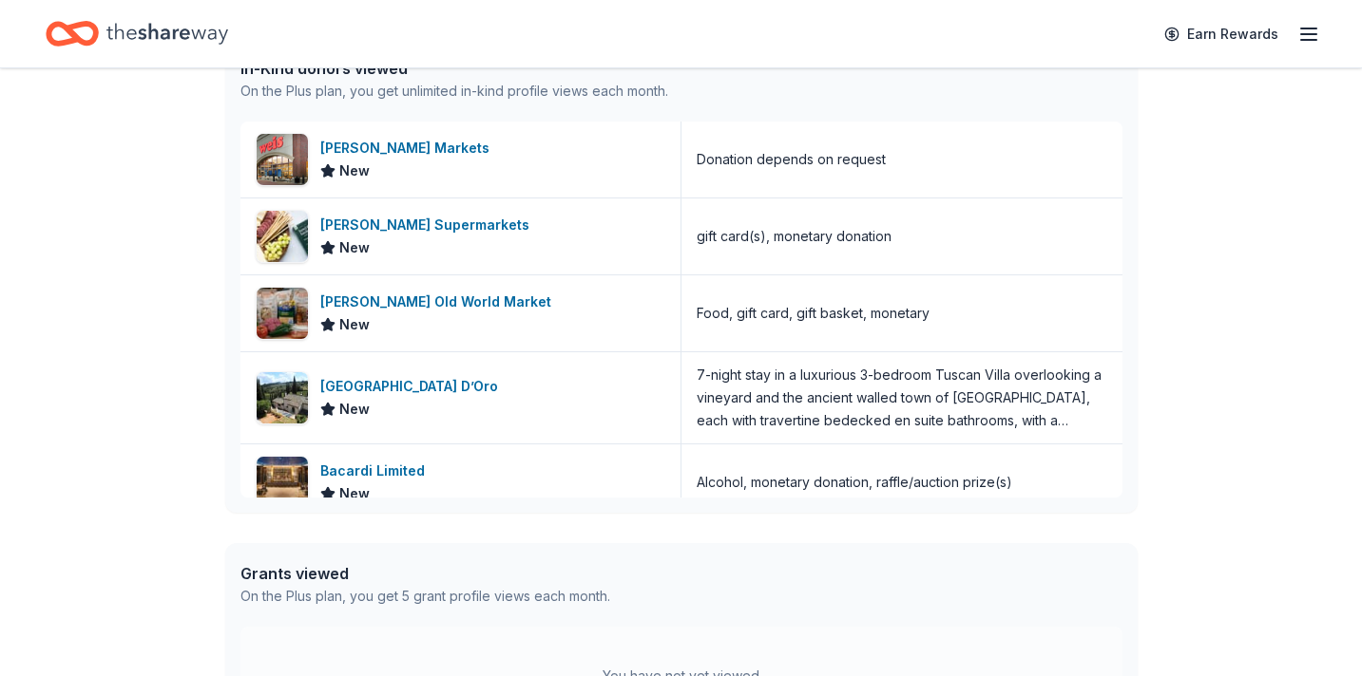
scroll to position [1016, 0]
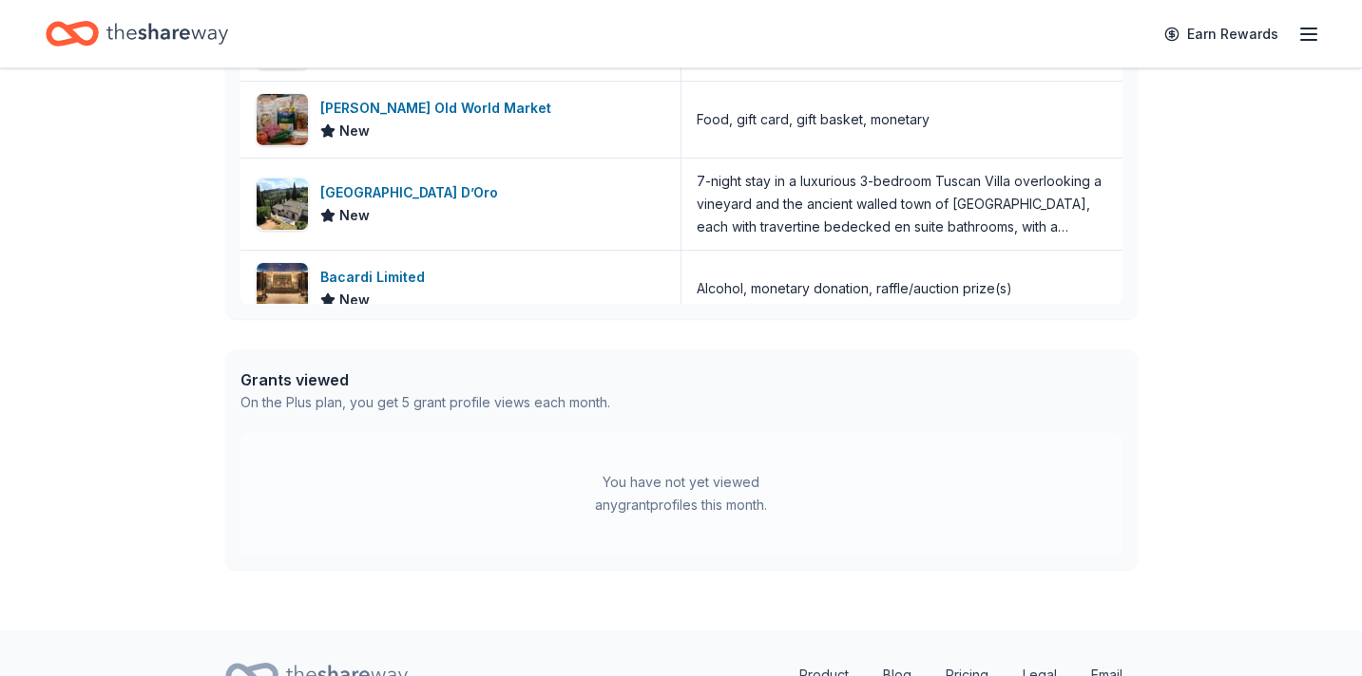
click at [1289, 28] on div "Earn Rewards" at bounding box center [1235, 33] width 167 height 45
click at [1304, 29] on line "button" at bounding box center [1308, 29] width 15 height 0
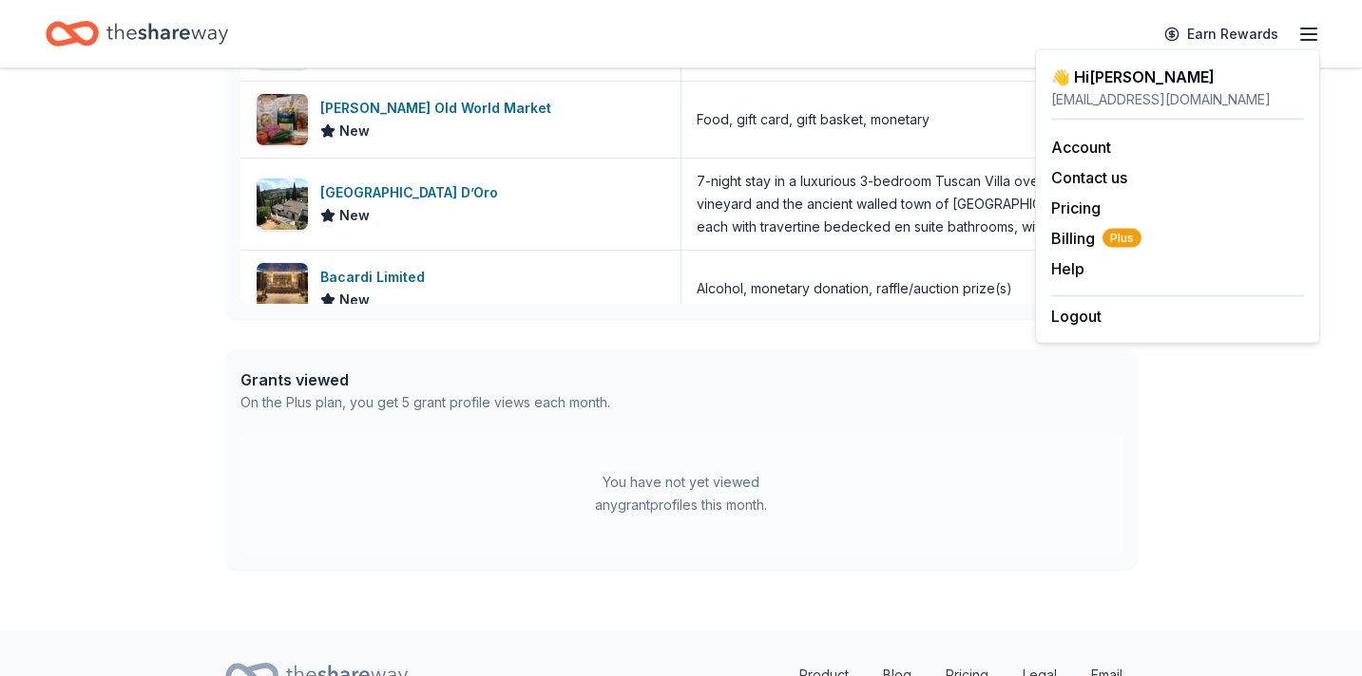
scroll to position [1107, 0]
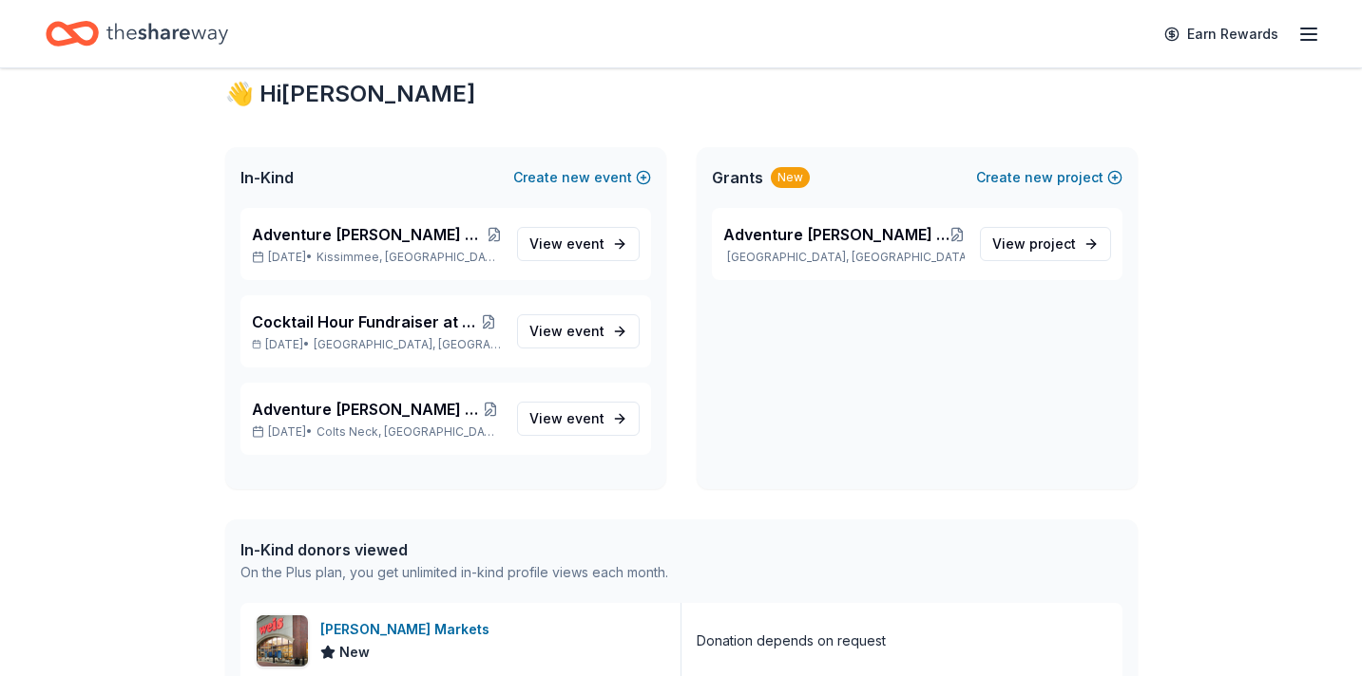
scroll to position [0, 0]
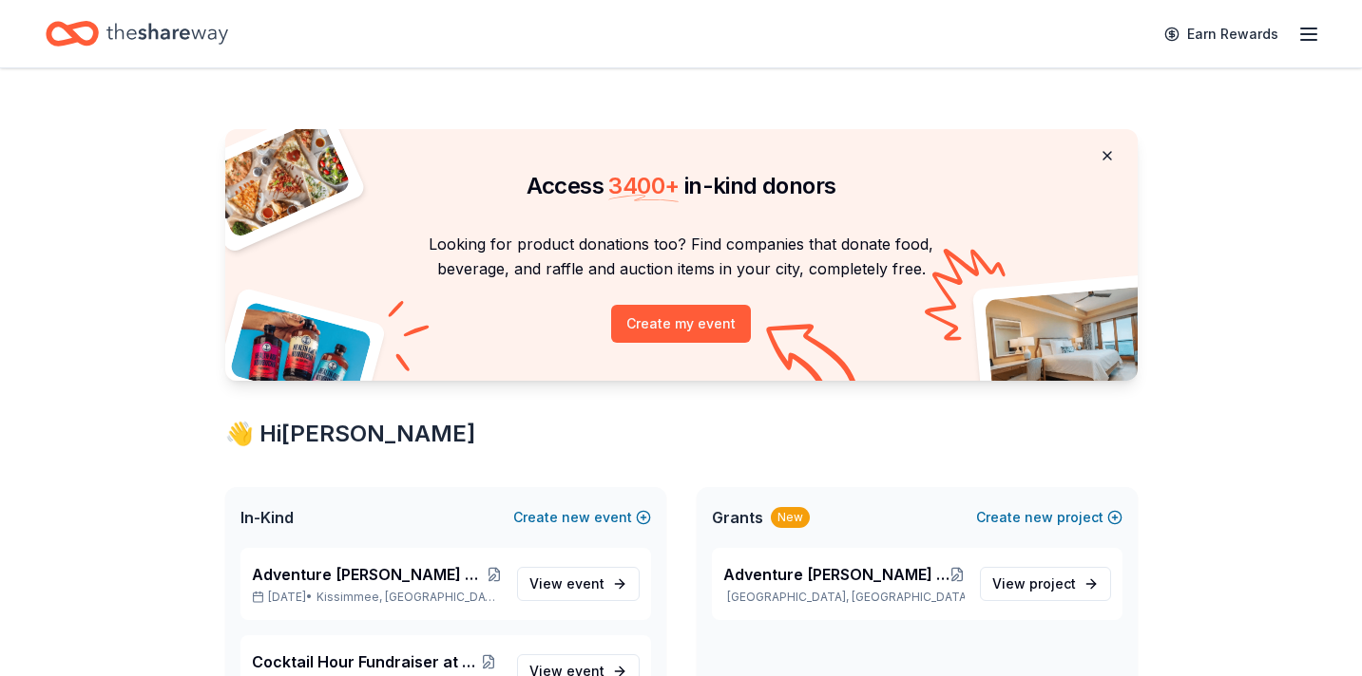
click at [1110, 157] on button at bounding box center [1107, 156] width 46 height 38
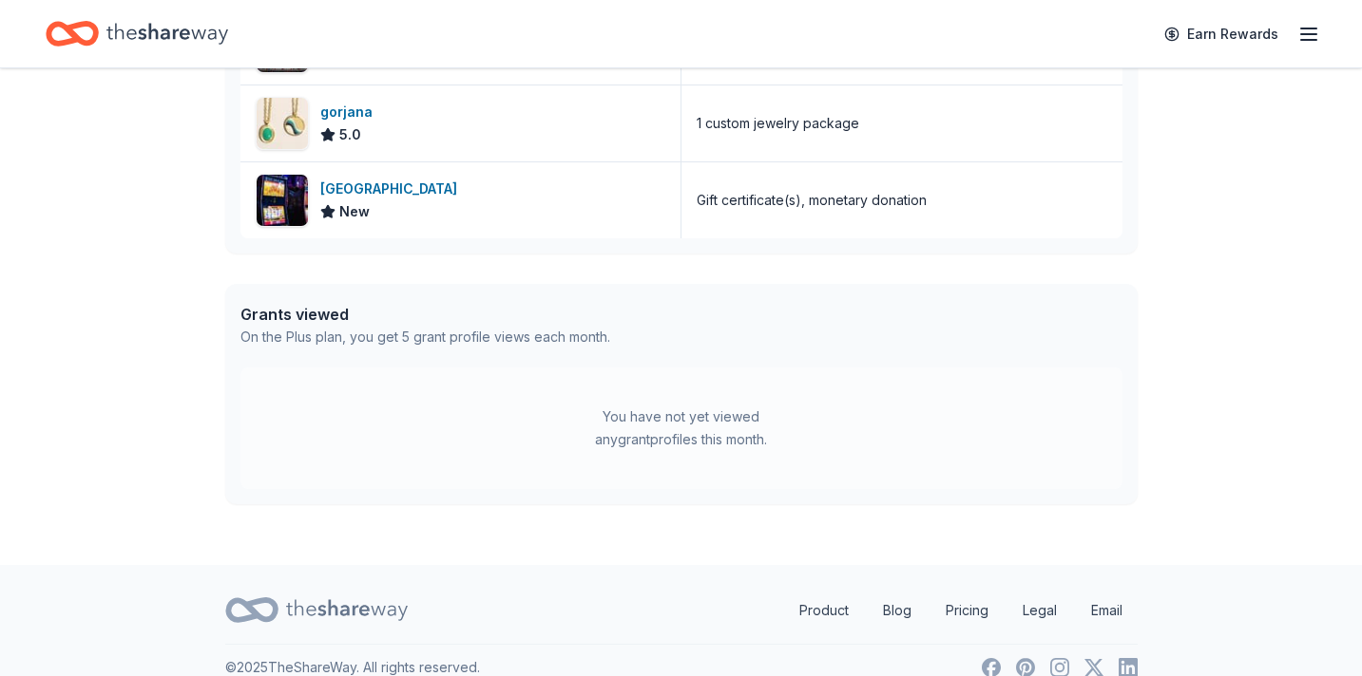
scroll to position [817, 0]
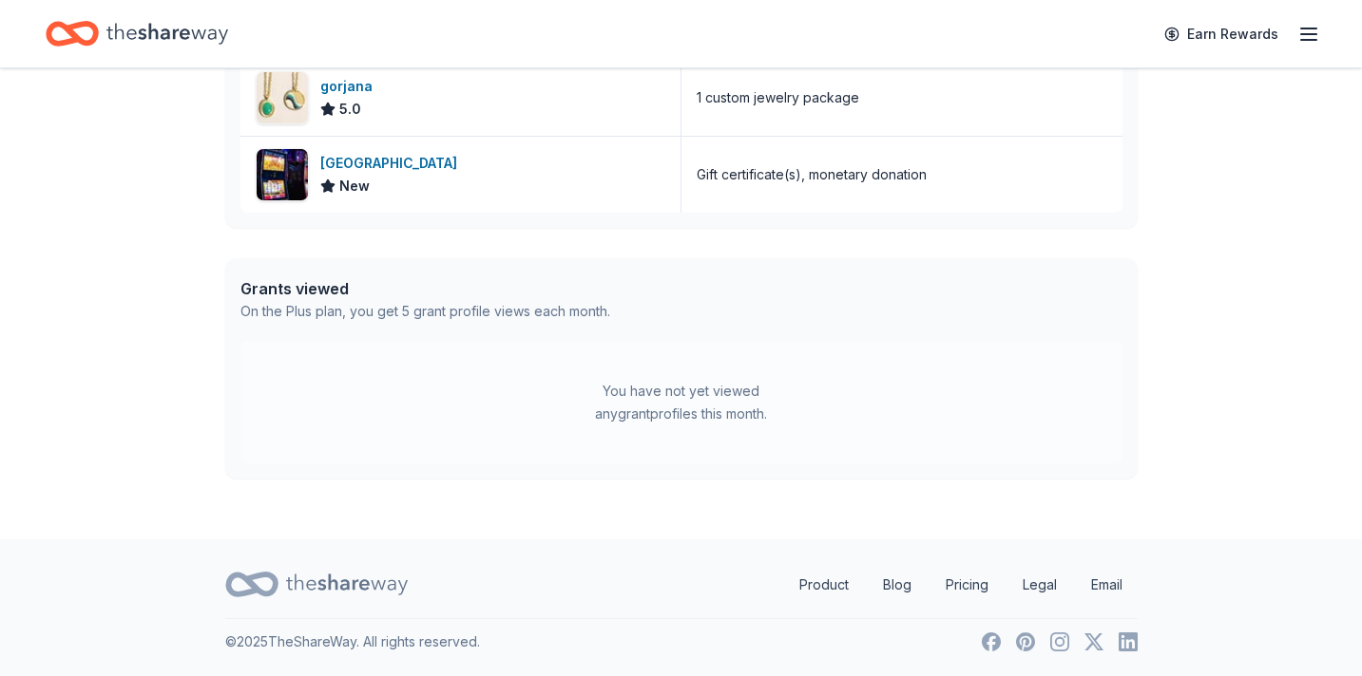
click at [1312, 35] on icon "button" at bounding box center [1308, 34] width 23 height 23
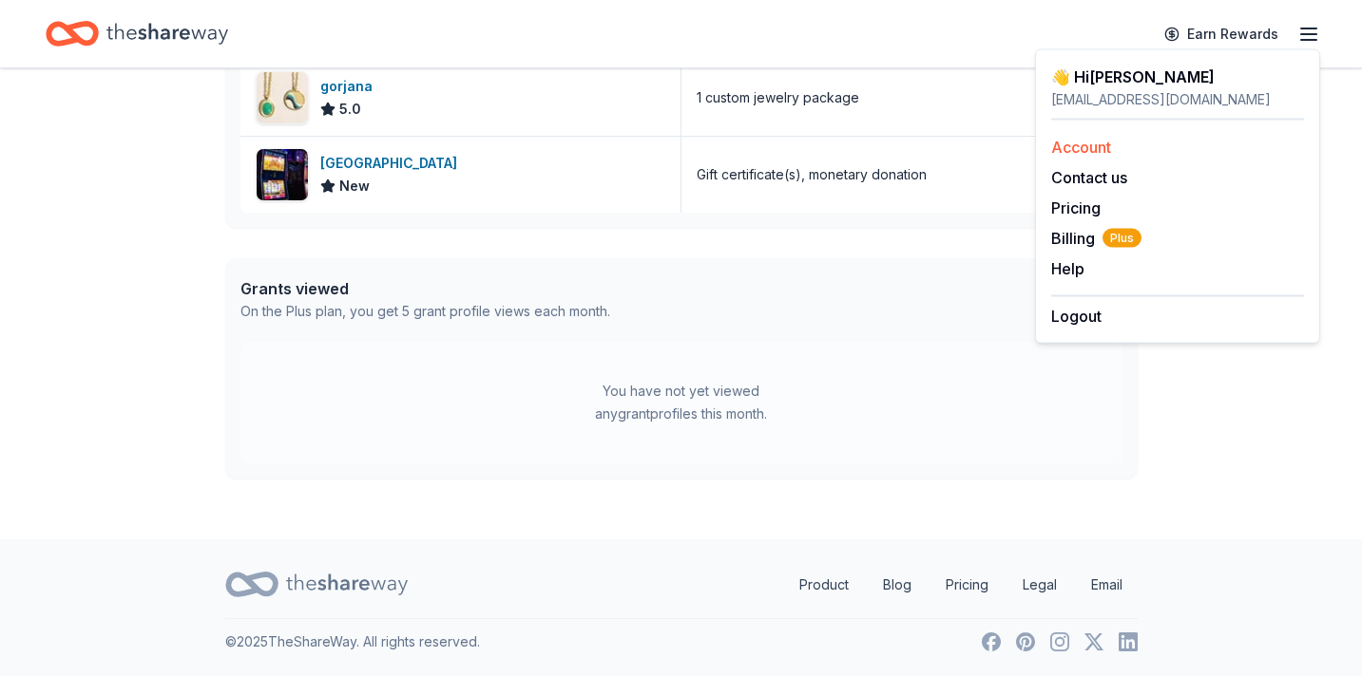
click at [1088, 158] on div "Account" at bounding box center [1177, 147] width 253 height 23
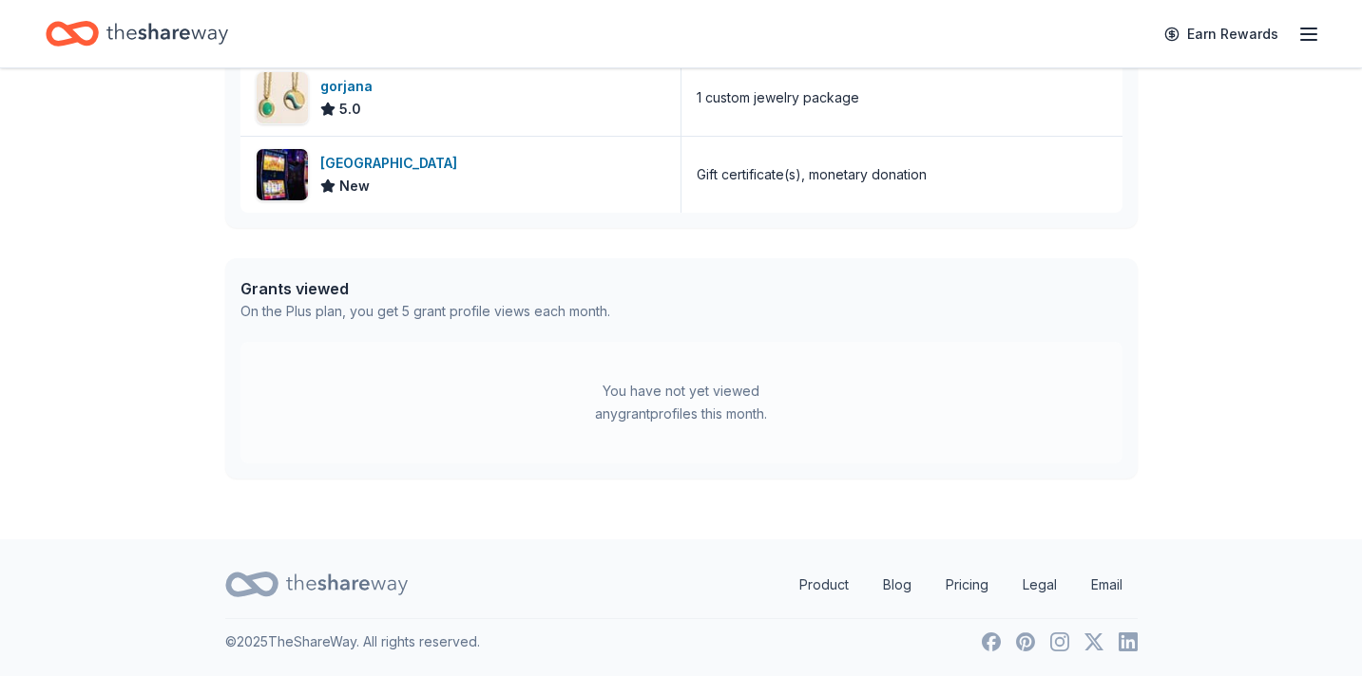
click at [1306, 40] on line "button" at bounding box center [1308, 40] width 15 height 0
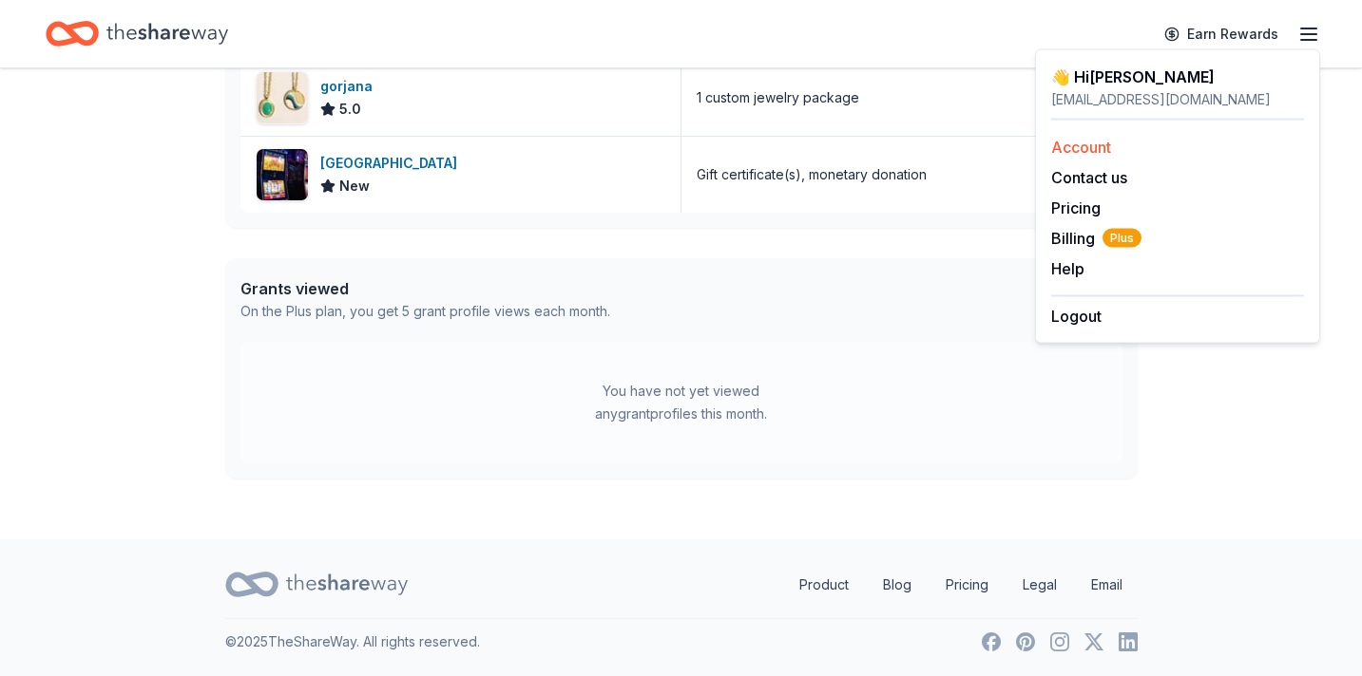
click at [1094, 141] on link "Account" at bounding box center [1081, 147] width 60 height 19
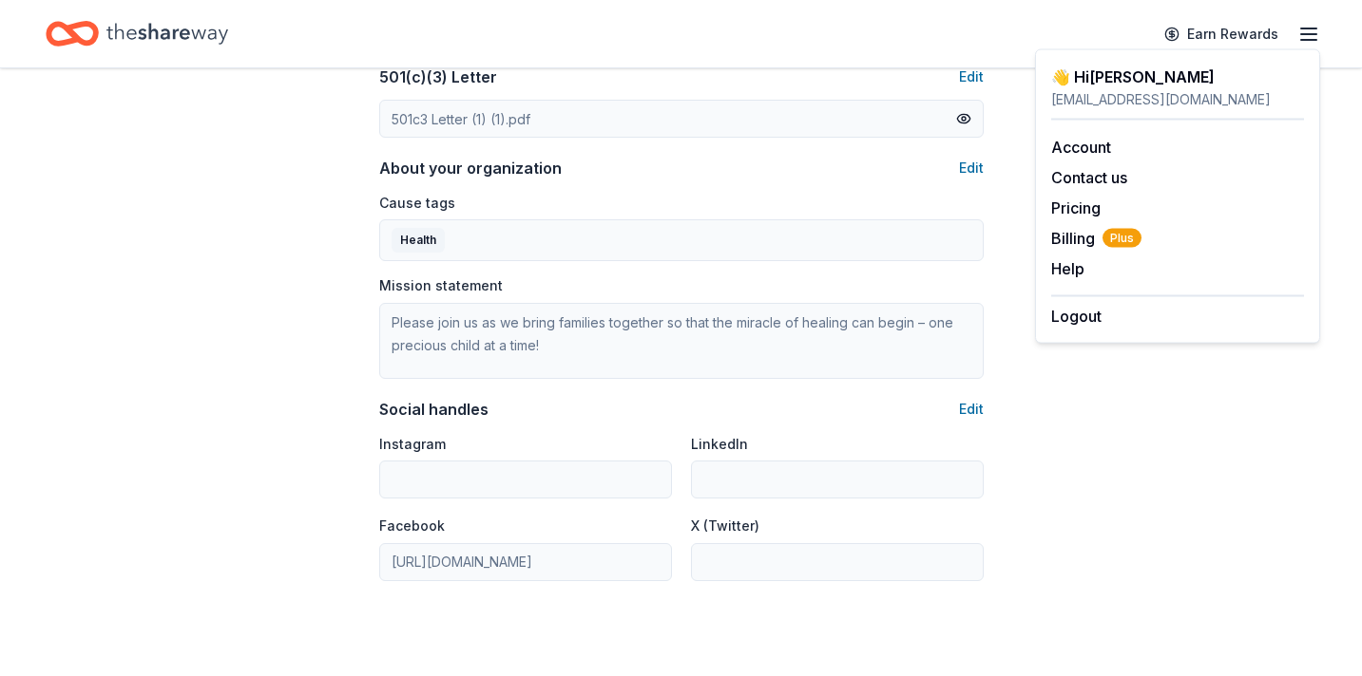
scroll to position [1227, 0]
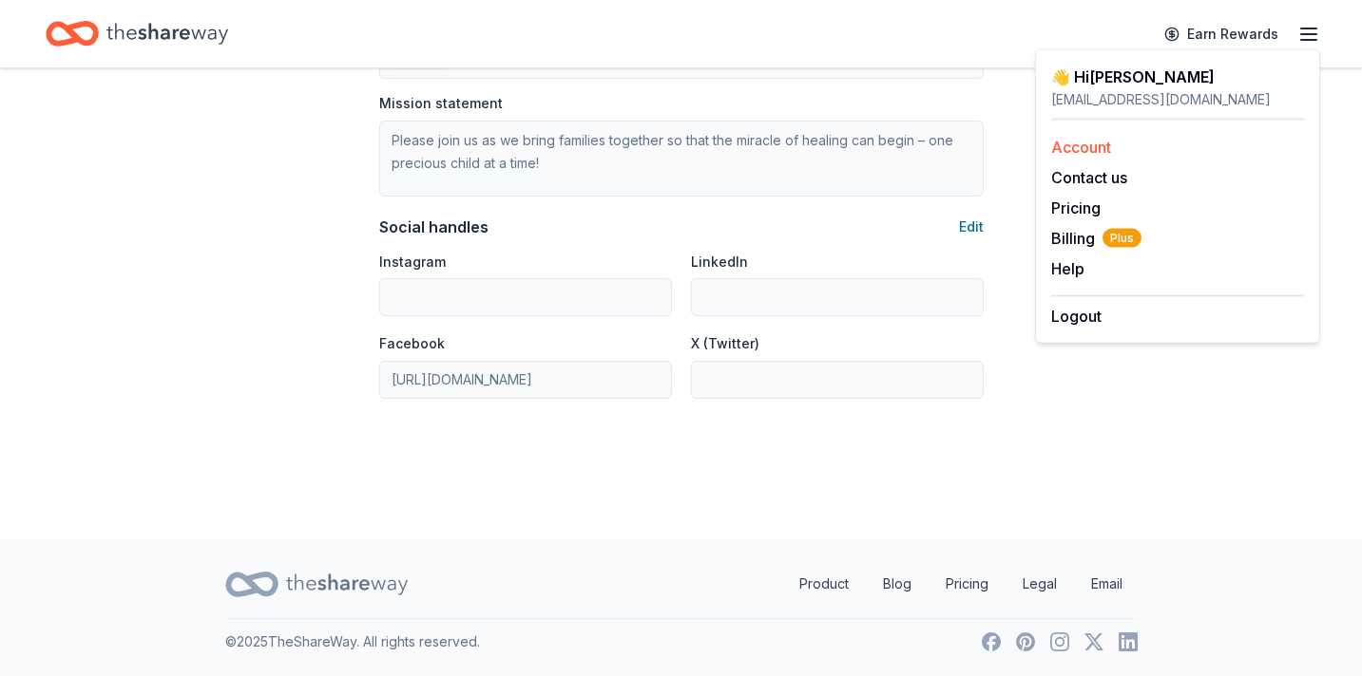
click at [1077, 141] on link "Account" at bounding box center [1081, 147] width 60 height 19
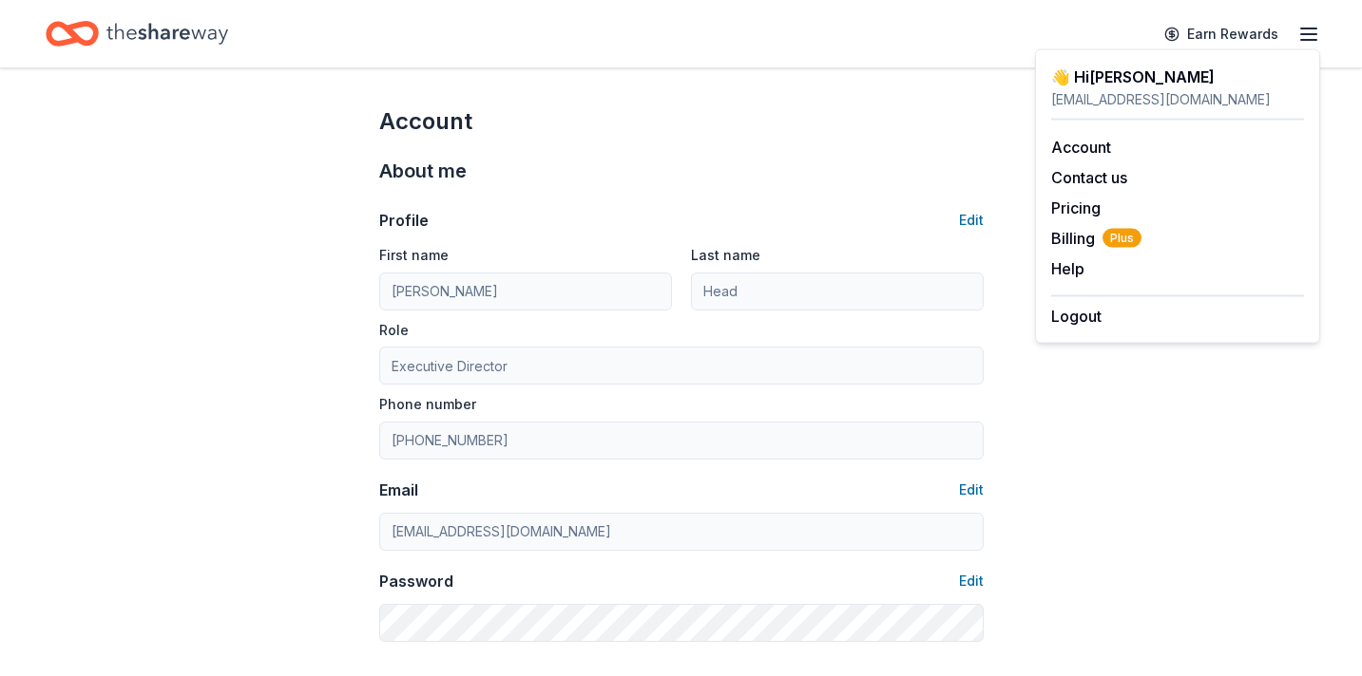
click at [144, 32] on icon "Home" at bounding box center [167, 33] width 122 height 39
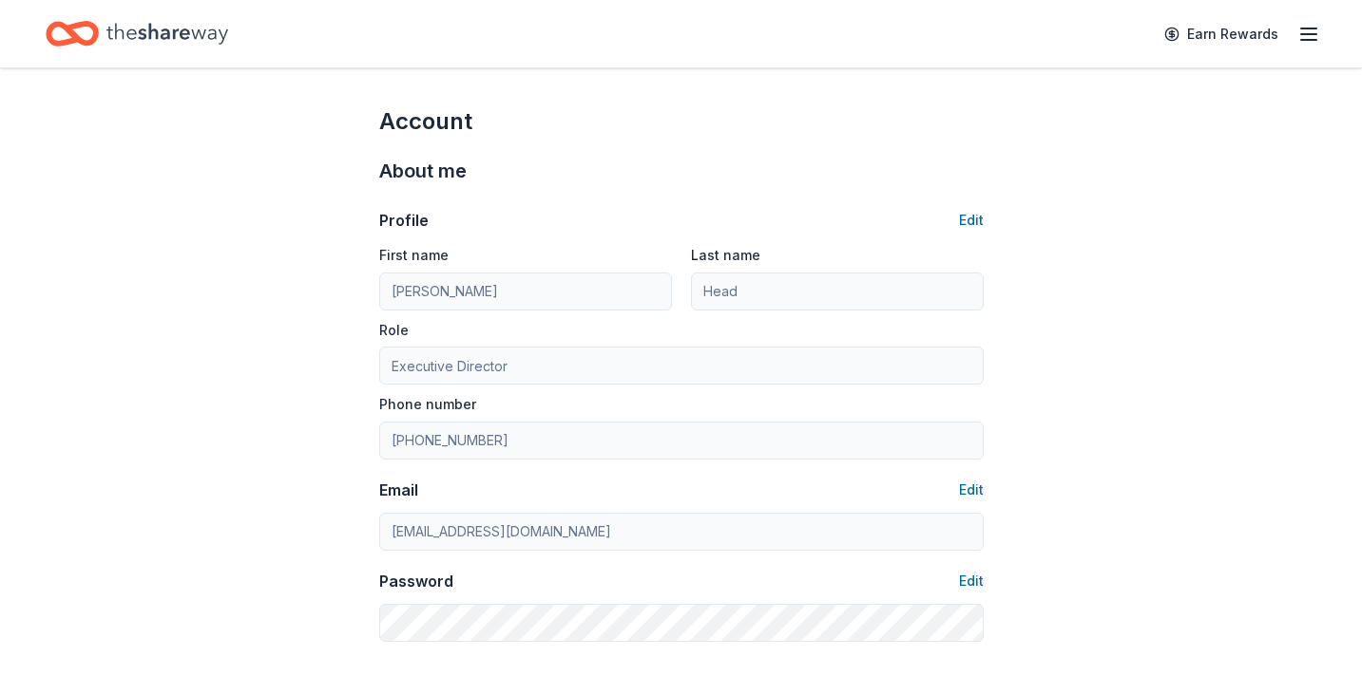
click at [155, 30] on icon "Home" at bounding box center [167, 33] width 122 height 21
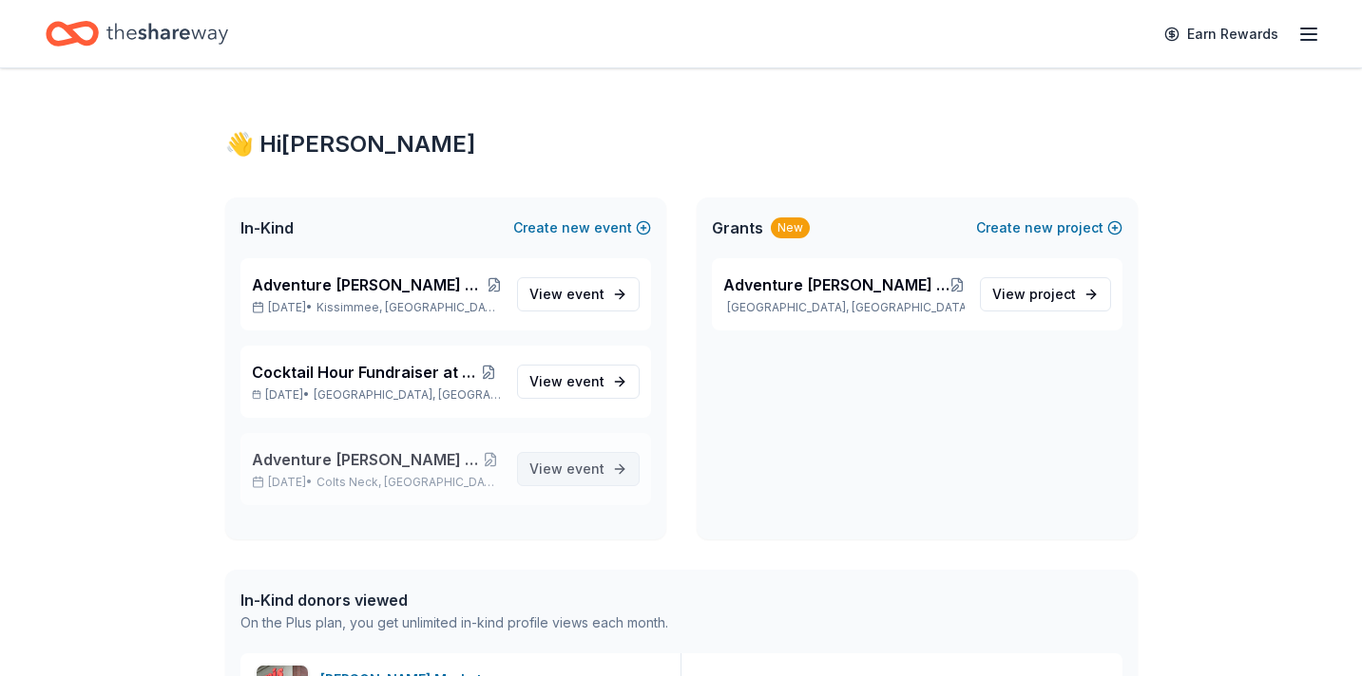
click at [548, 477] on span "View event" at bounding box center [566, 469] width 75 height 23
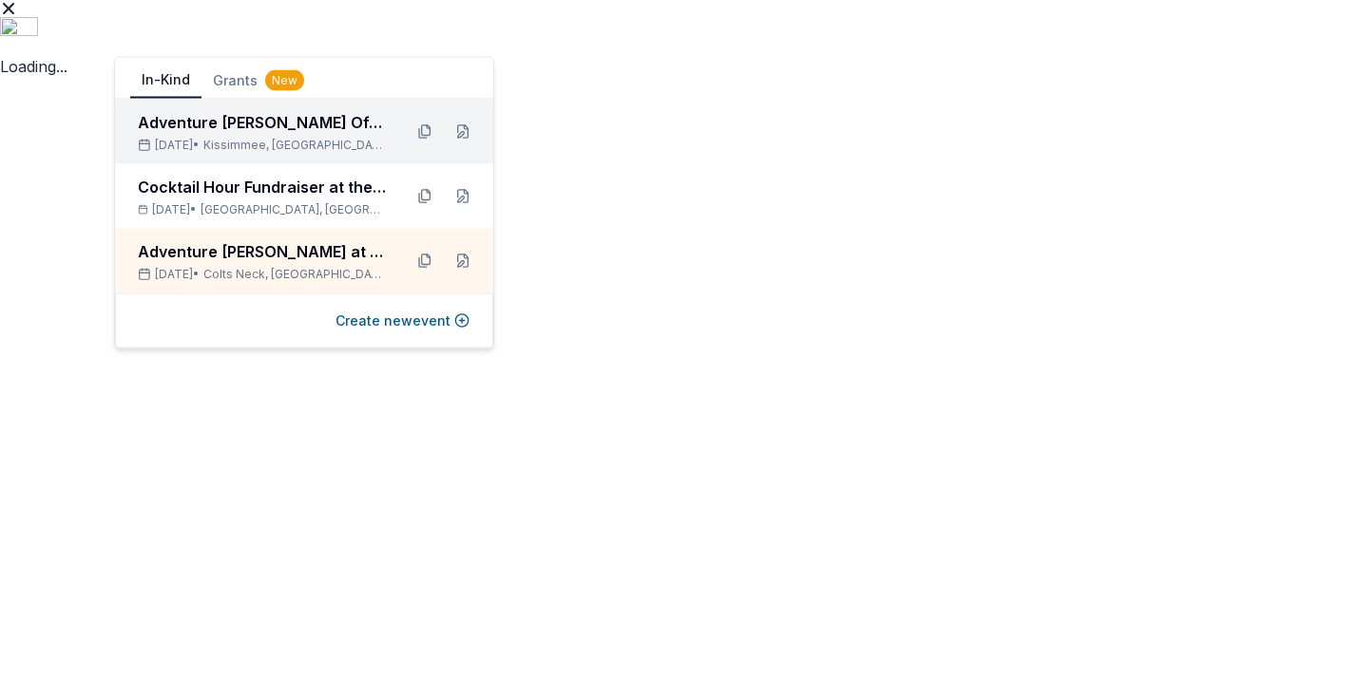
click at [241, 140] on span "Kissimmee, FL" at bounding box center [294, 145] width 183 height 15
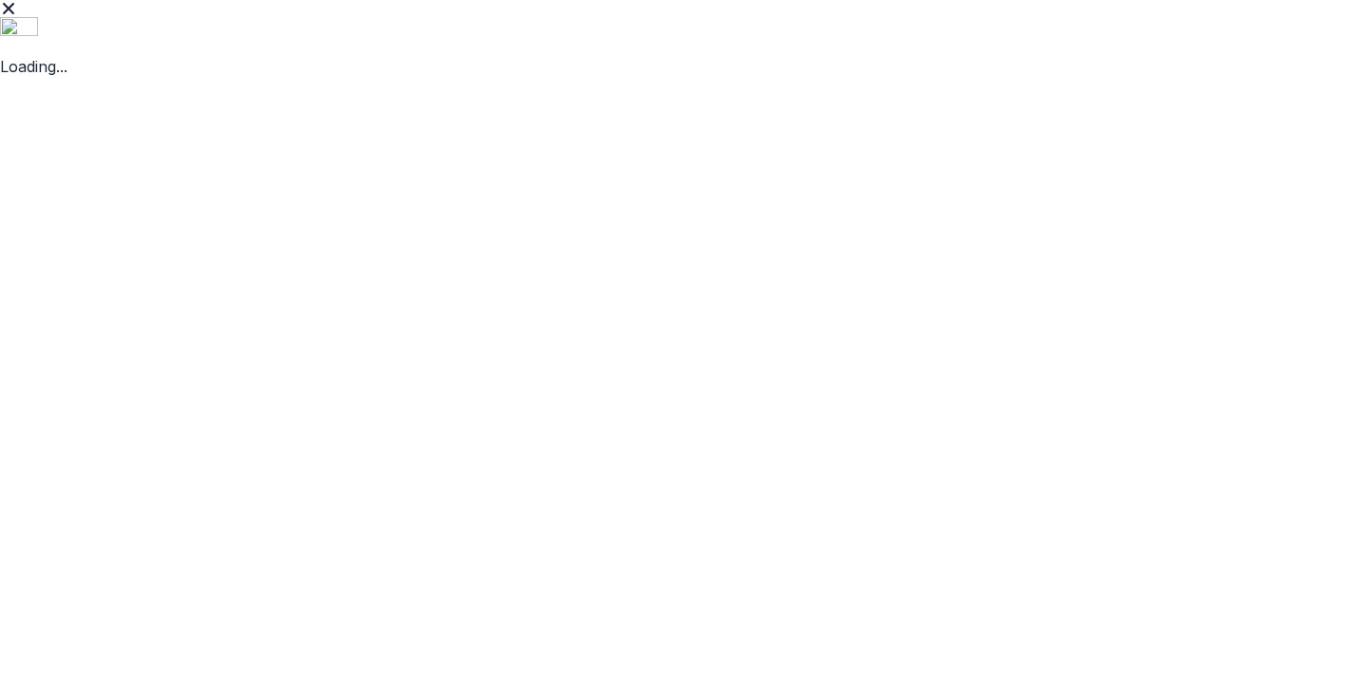
click at [349, 255] on html "Loading... ICP Adventure Ted Tees Off Against Childhood Cancer-Fairways for Fig…" at bounding box center [681, 337] width 1362 height 676
click at [155, 254] on html "Loading... ICP Adventure Ted Tees Off Against Childhood Cancer-Fairways for Fig…" at bounding box center [681, 337] width 1362 height 676
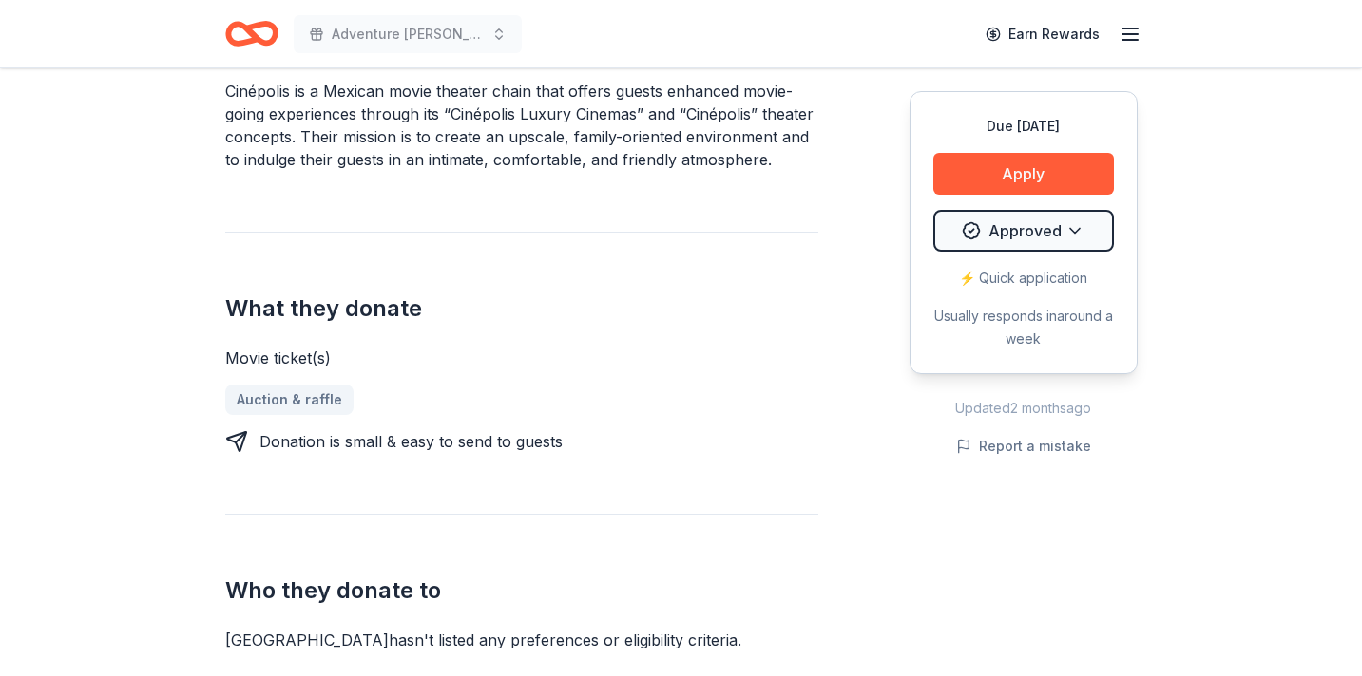
scroll to position [232, 0]
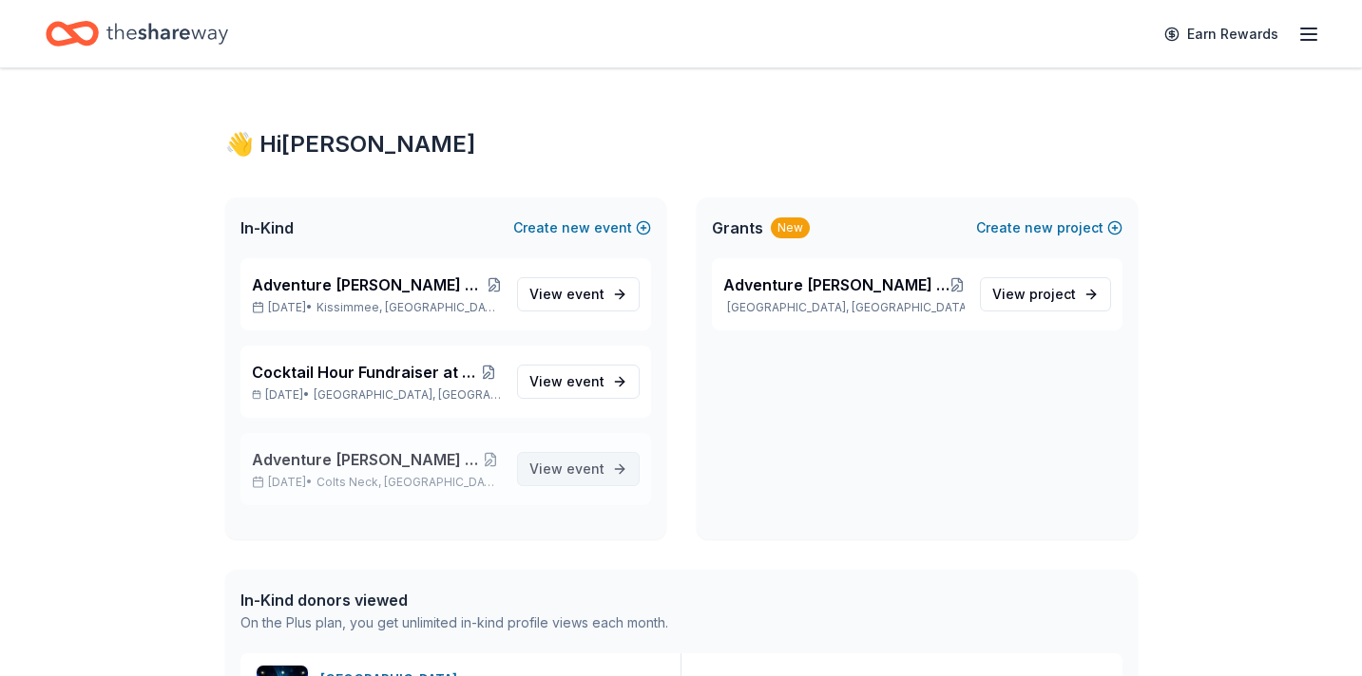
click at [535, 472] on span "View event" at bounding box center [566, 469] width 75 height 23
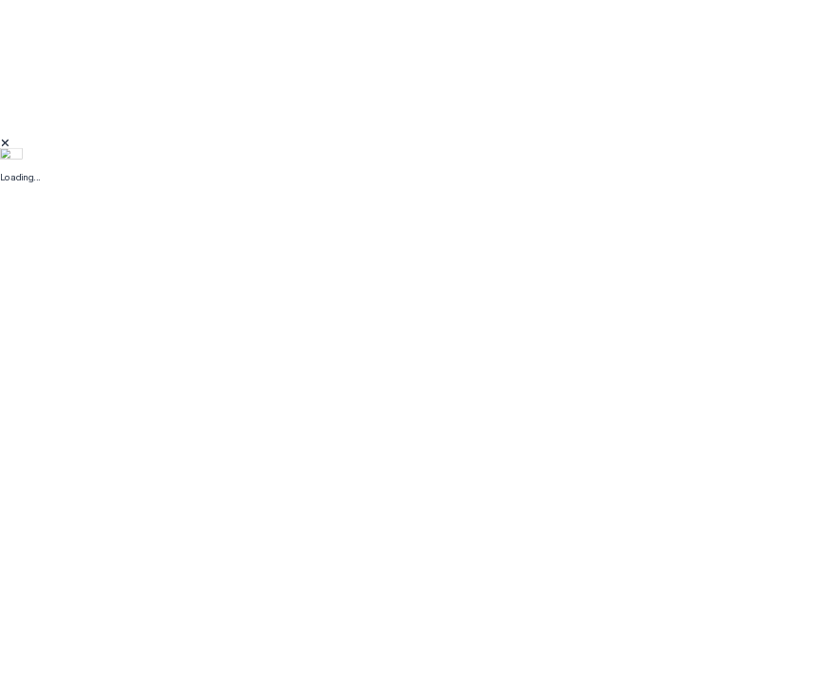
scroll to position [238, 0]
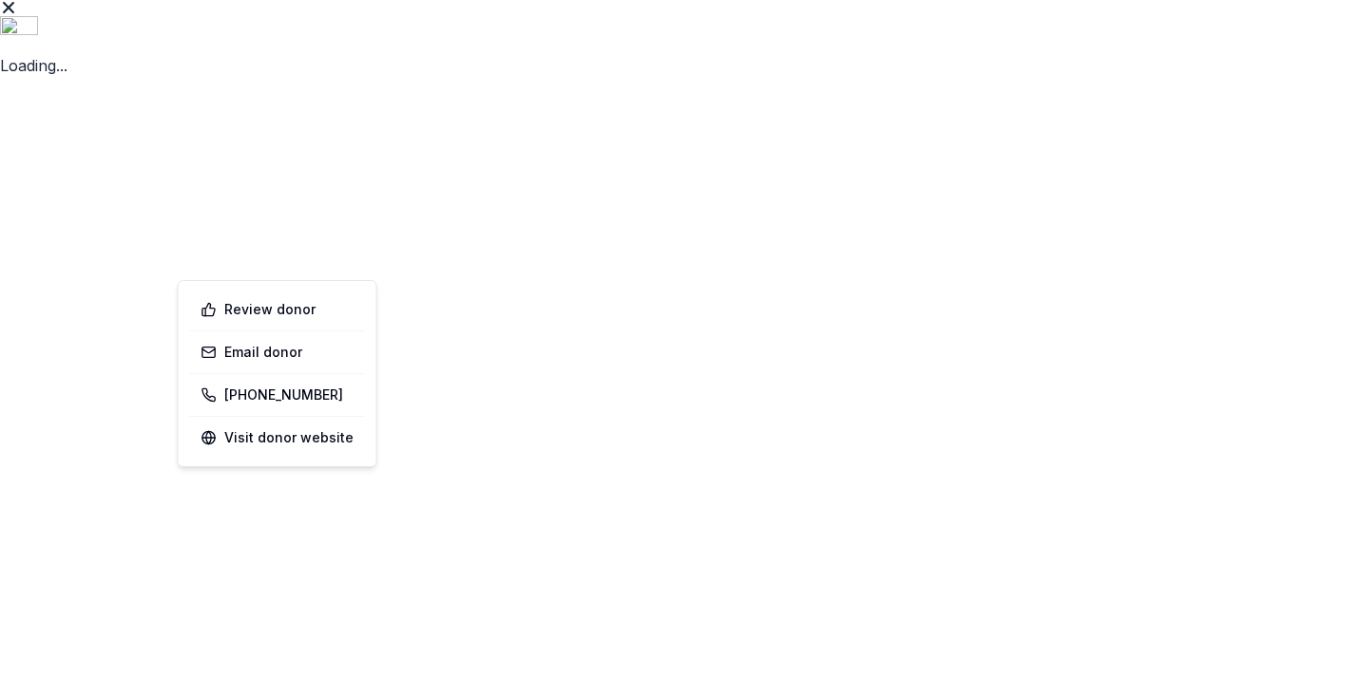
click at [350, 475] on html "Loading... ICP Adventure Ted Tees Off Against Childhood Cancer-Fairways for Fig…" at bounding box center [681, 337] width 1362 height 676
click at [126, 483] on html "Loading... ICP Adventure Ted Tees Off Against Childhood Cancer-Fairways for Fig…" at bounding box center [681, 337] width 1362 height 676
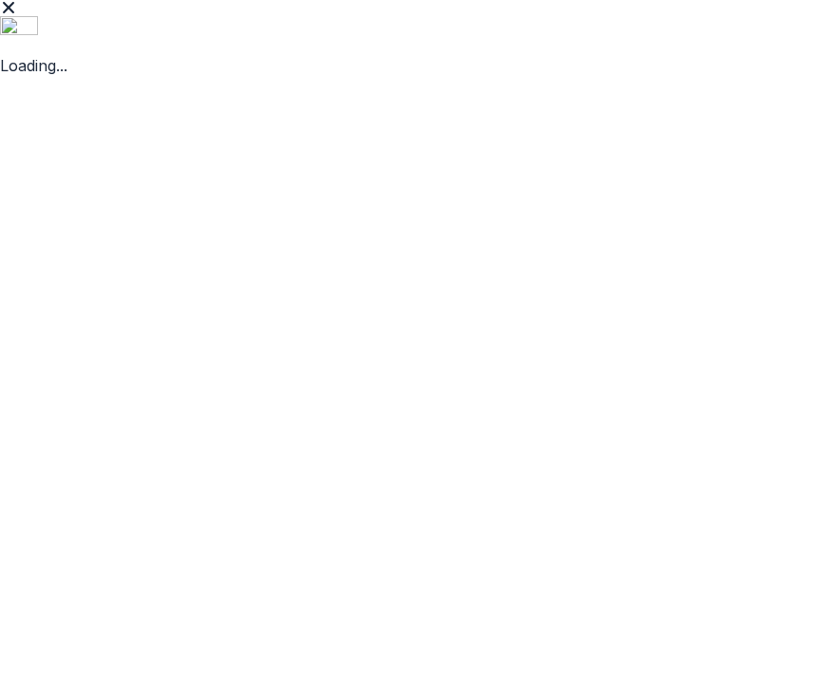
scroll to position [30, 0]
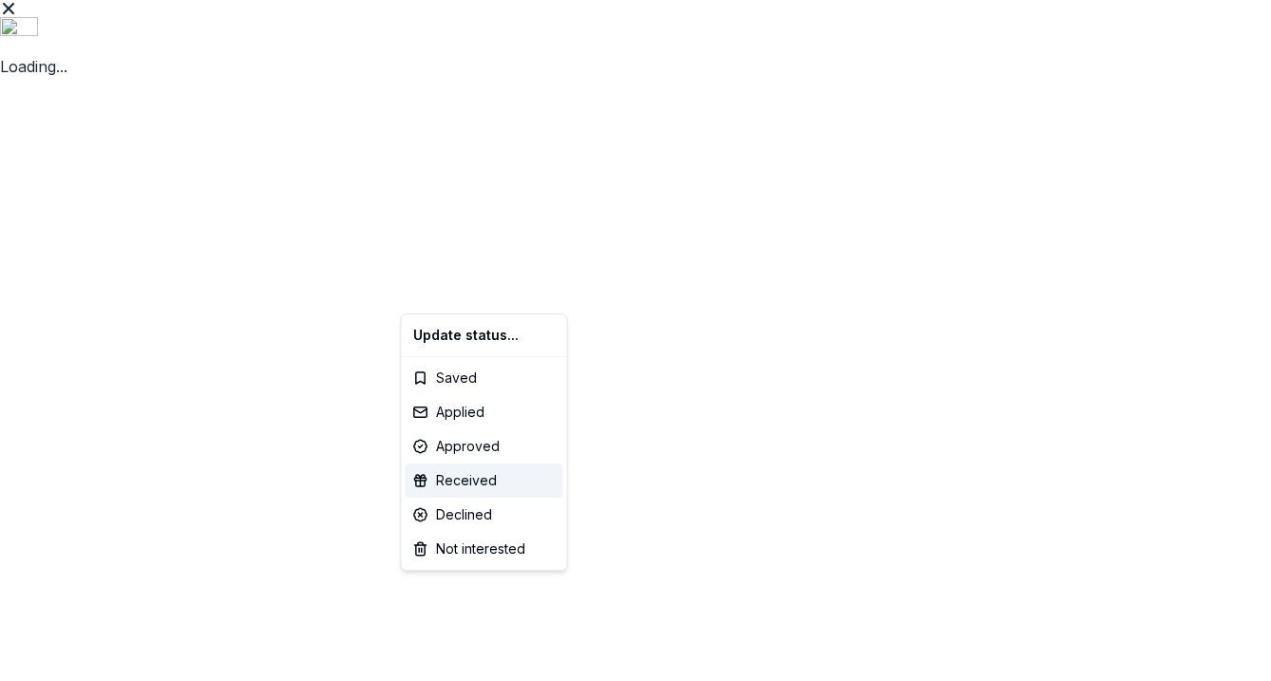
click at [441, 299] on html "Loading... ICP Adventure Ted Tees Off Against Childhood Cancer-Fairways for Fig…" at bounding box center [635, 340] width 1271 height 681
click at [444, 288] on html "Loading... ICP Adventure Ted Tees Off Against Childhood Cancer-Fairways for Fig…" at bounding box center [635, 340] width 1271 height 681
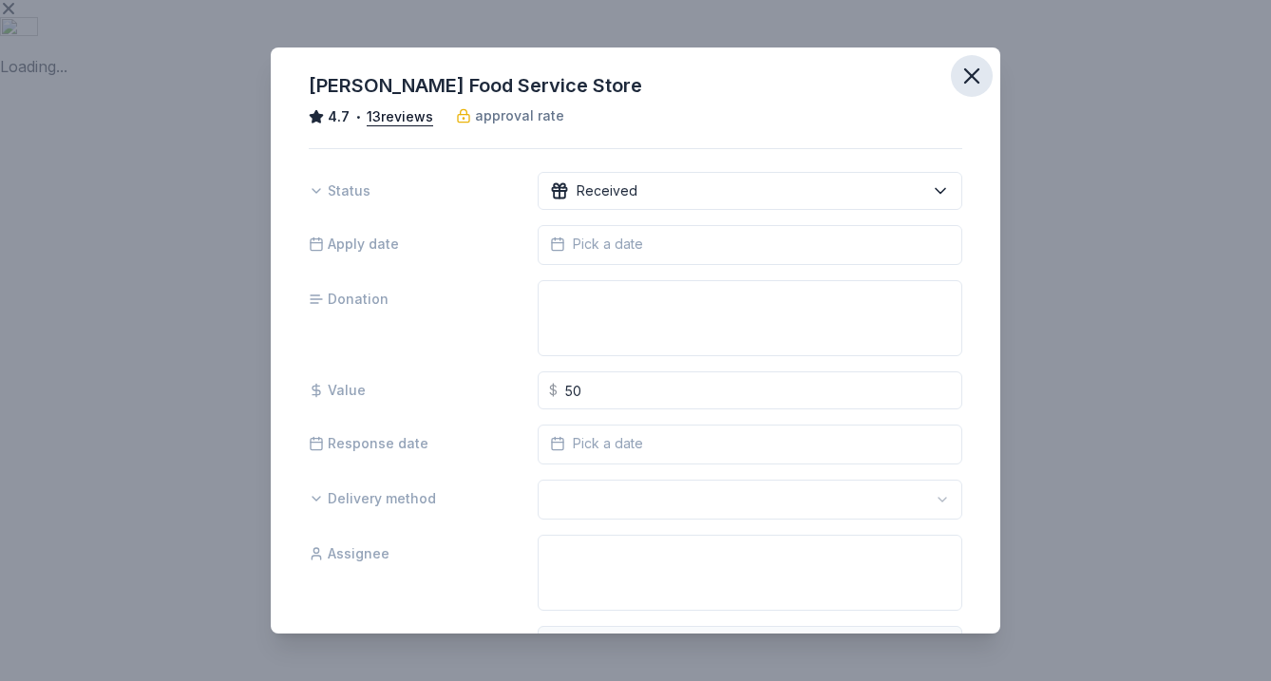
click at [985, 76] on button "button" at bounding box center [972, 76] width 42 height 42
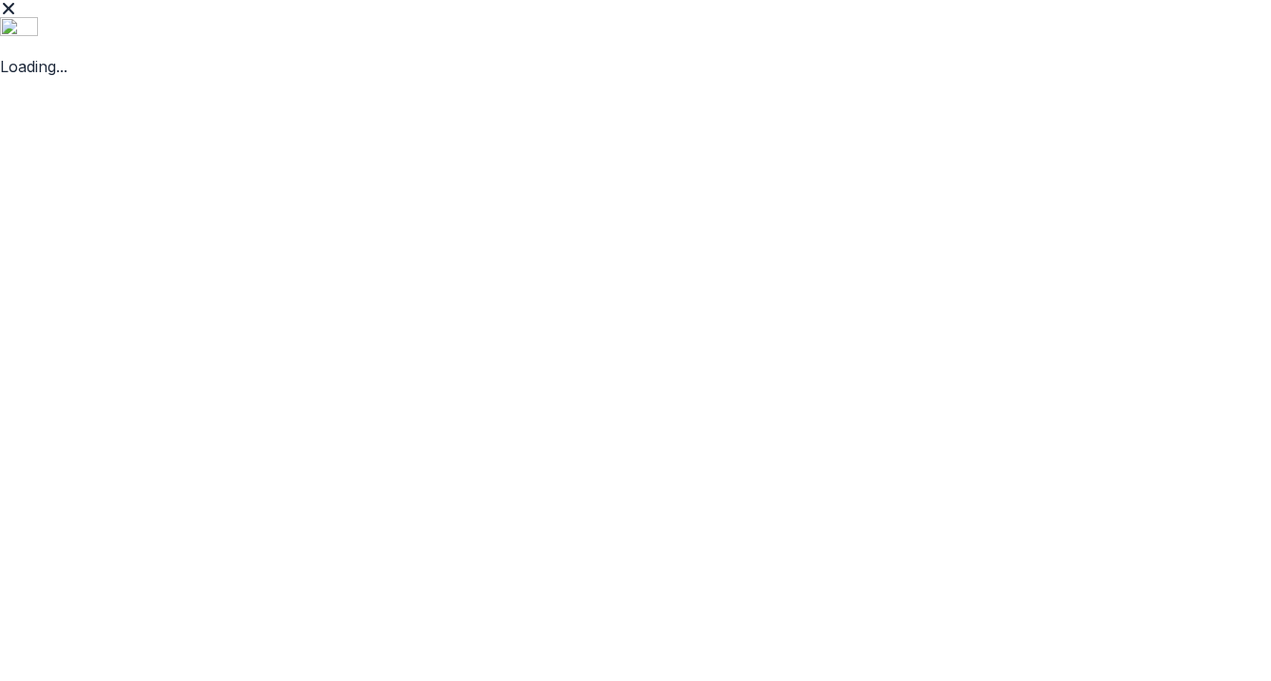
scroll to position [135, 0]
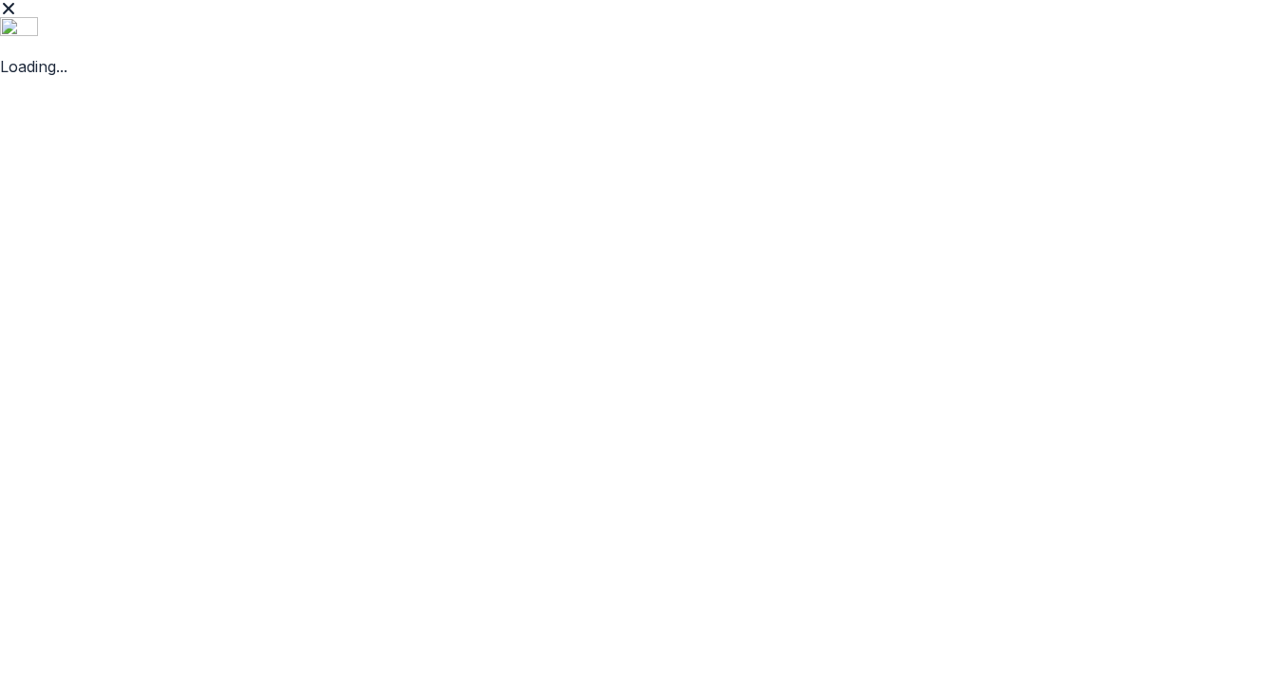
scroll to position [15, 0]
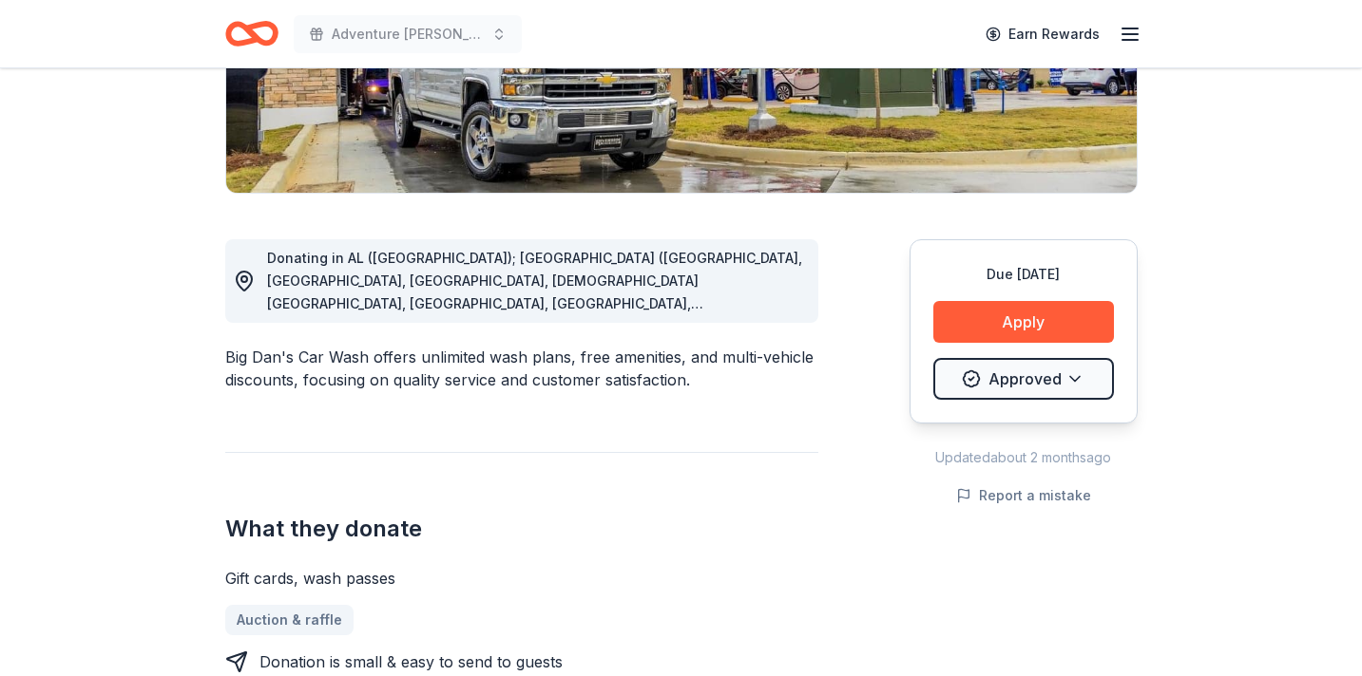
scroll to position [855, 0]
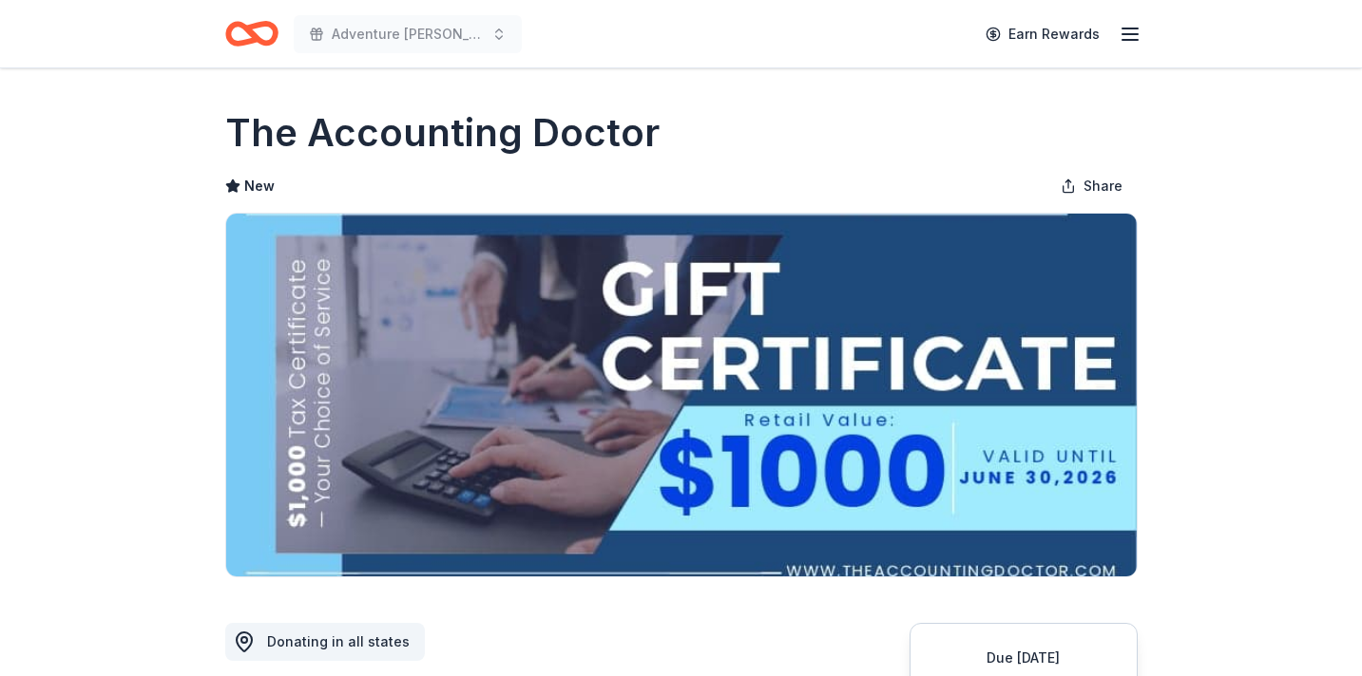
scroll to position [477, 0]
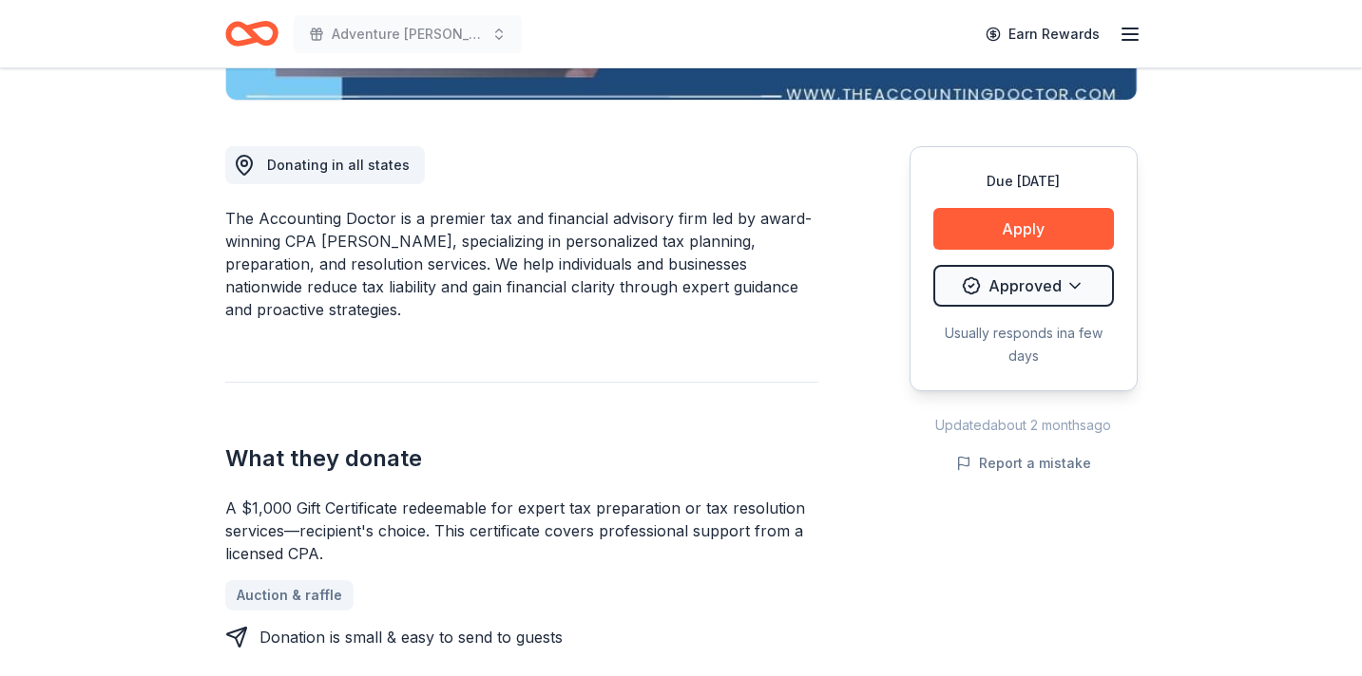
click at [693, 521] on div "A $1,000 Gift Certificate redeemable for expert tax preparation or tax resoluti…" at bounding box center [521, 531] width 593 height 68
drag, startPoint x: 364, startPoint y: 562, endPoint x: 225, endPoint y: 530, distance: 142.4
click at [225, 530] on div "A $1,000 Gift Certificate redeemable for expert tax preparation or tax resoluti…" at bounding box center [521, 531] width 593 height 68
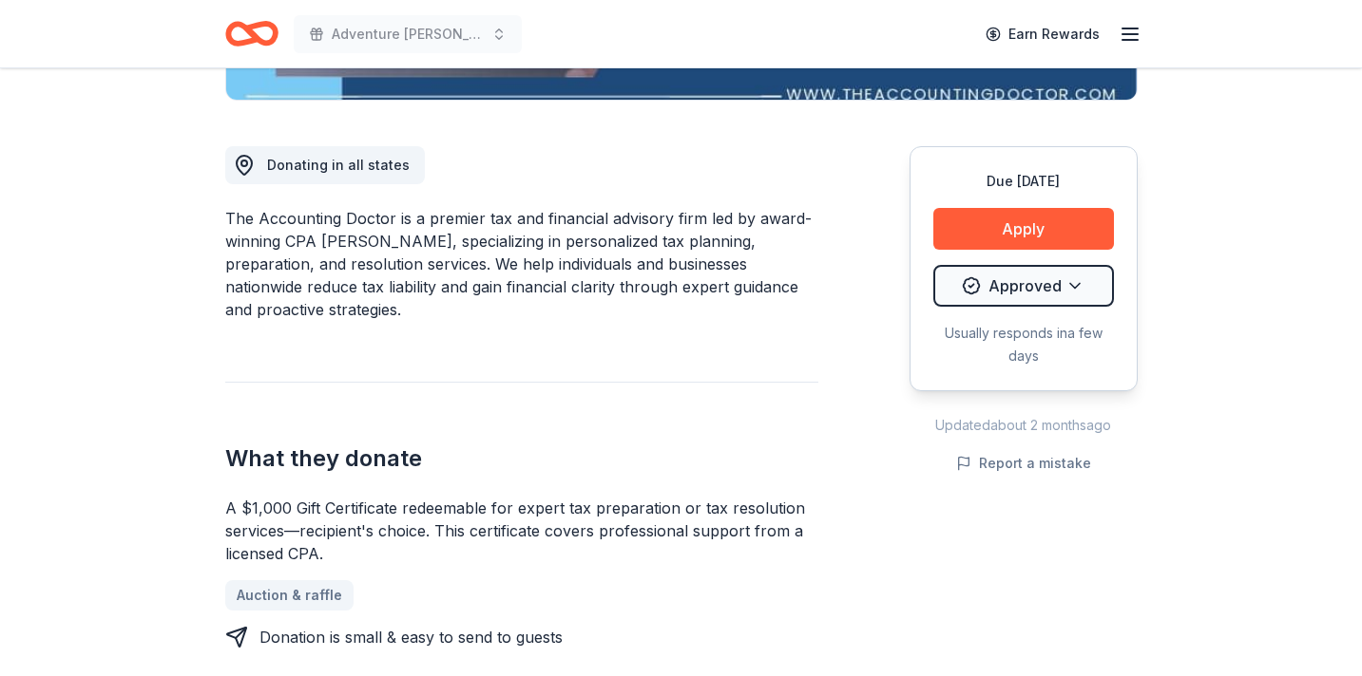
drag, startPoint x: 225, startPoint y: 508, endPoint x: 314, endPoint y: 525, distance: 90.0
click at [314, 526] on div "A $1,000 Gift Certificate redeemable for expert tax preparation or tax resoluti…" at bounding box center [521, 531] width 593 height 68
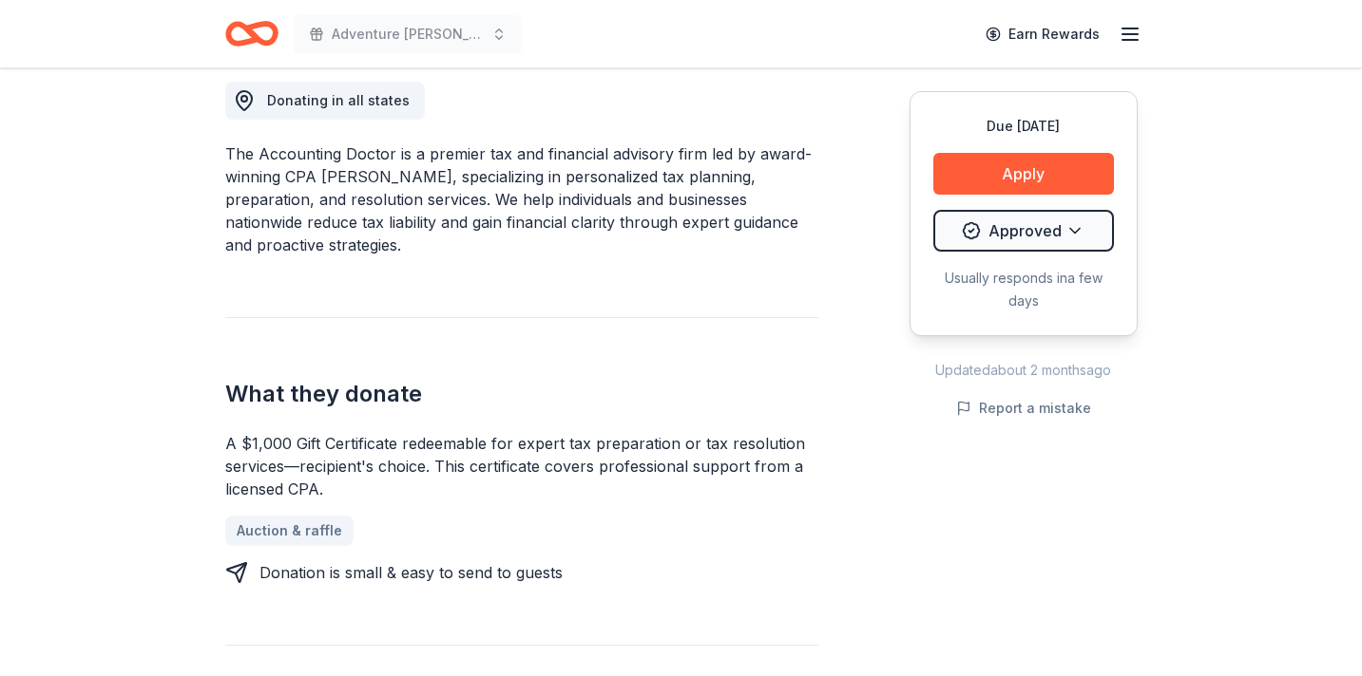
scroll to position [613, 0]
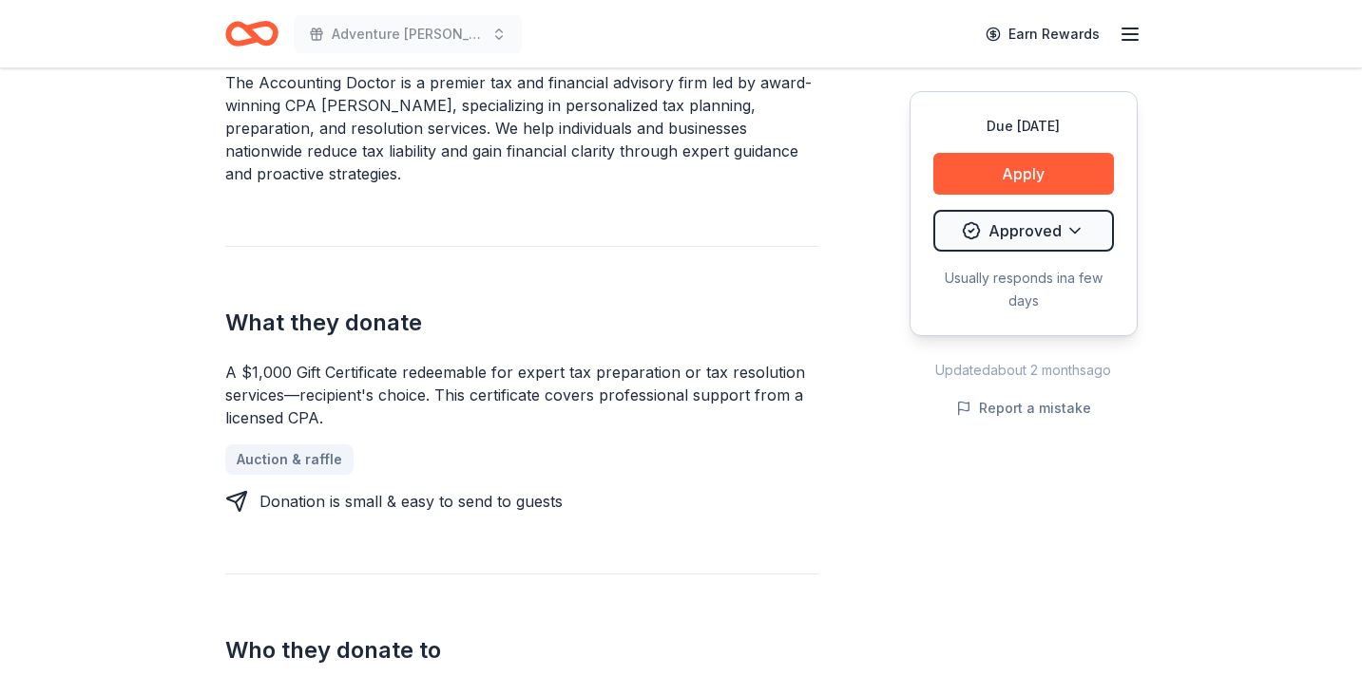
click at [308, 407] on div "A $1,000 Gift Certificate redeemable for expert tax preparation or tax resoluti…" at bounding box center [521, 395] width 593 height 68
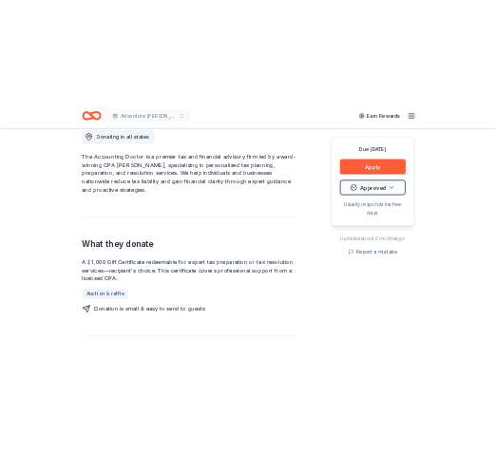
scroll to position [477, 0]
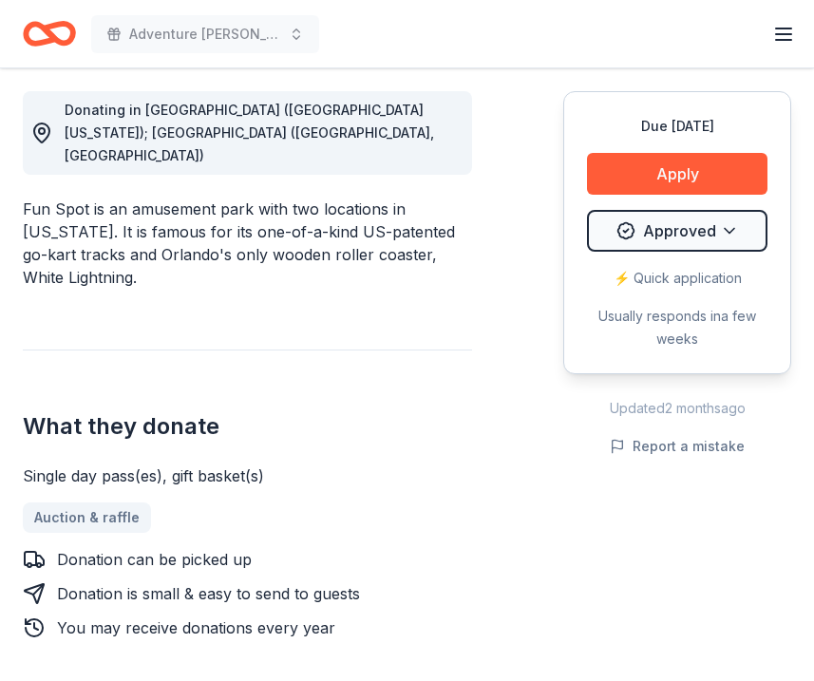
scroll to position [540, 0]
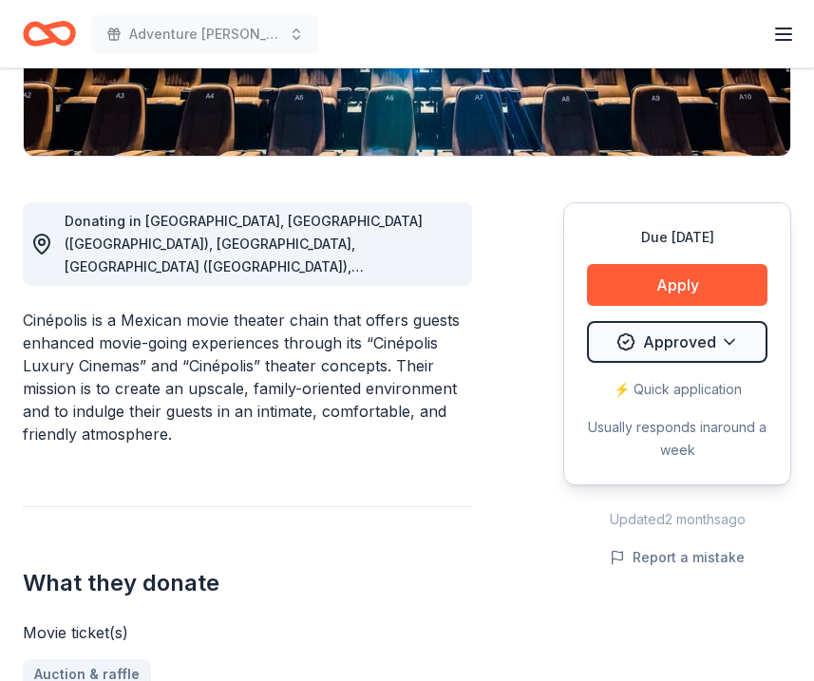
scroll to position [800, 0]
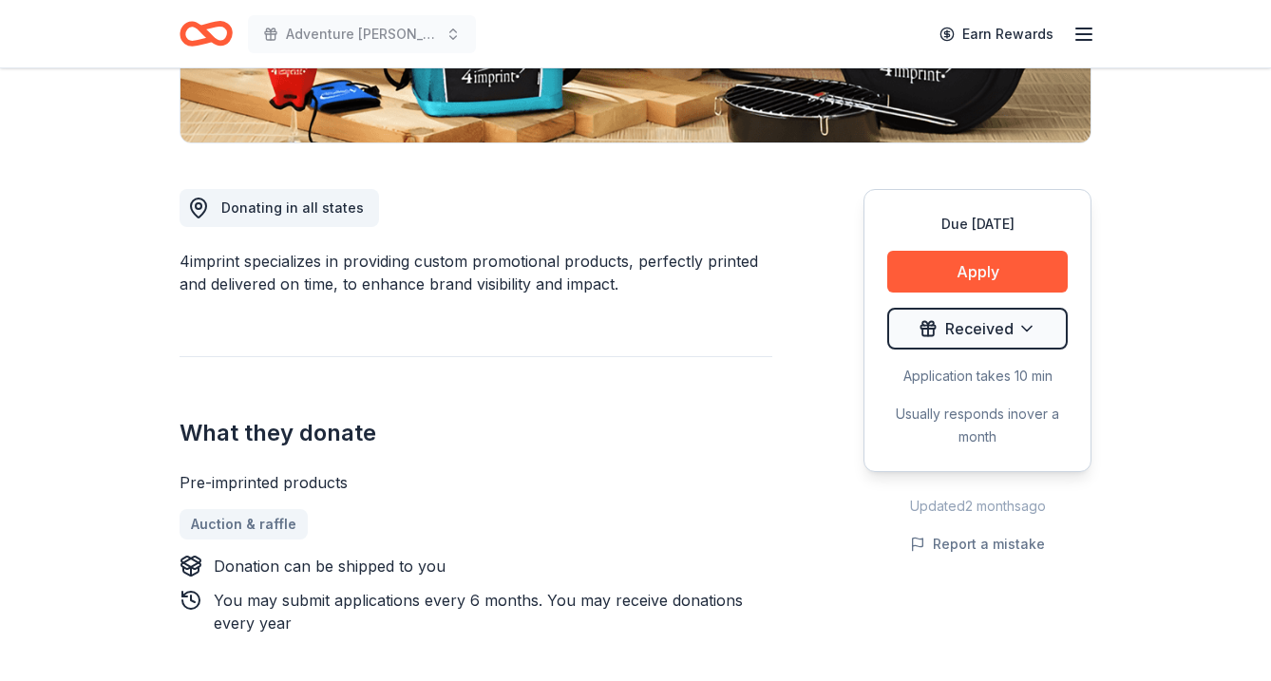
scroll to position [556, 0]
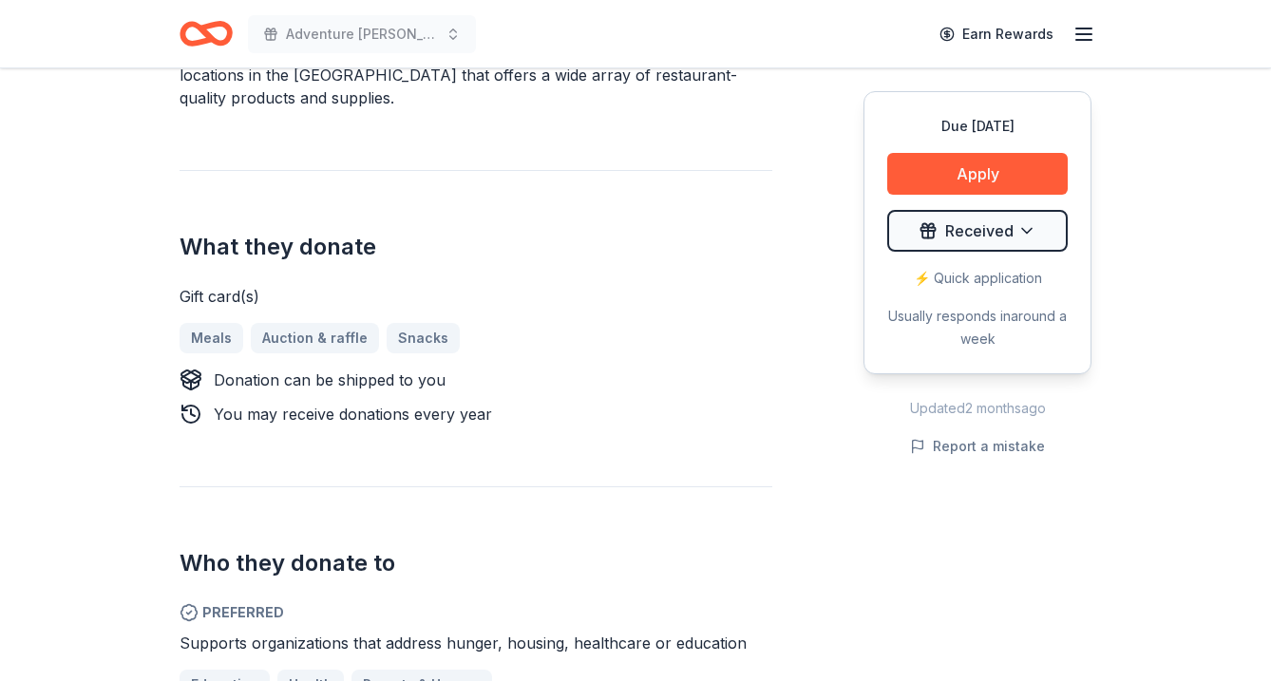
scroll to position [713, 0]
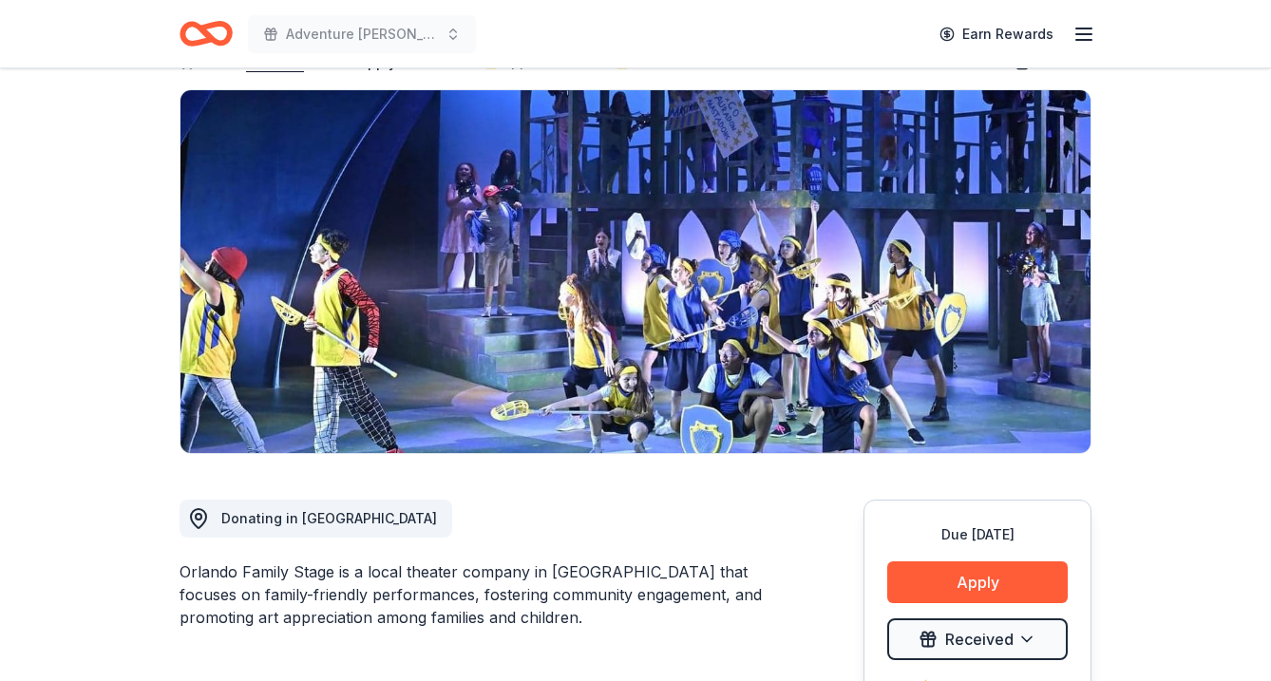
scroll to position [88, 0]
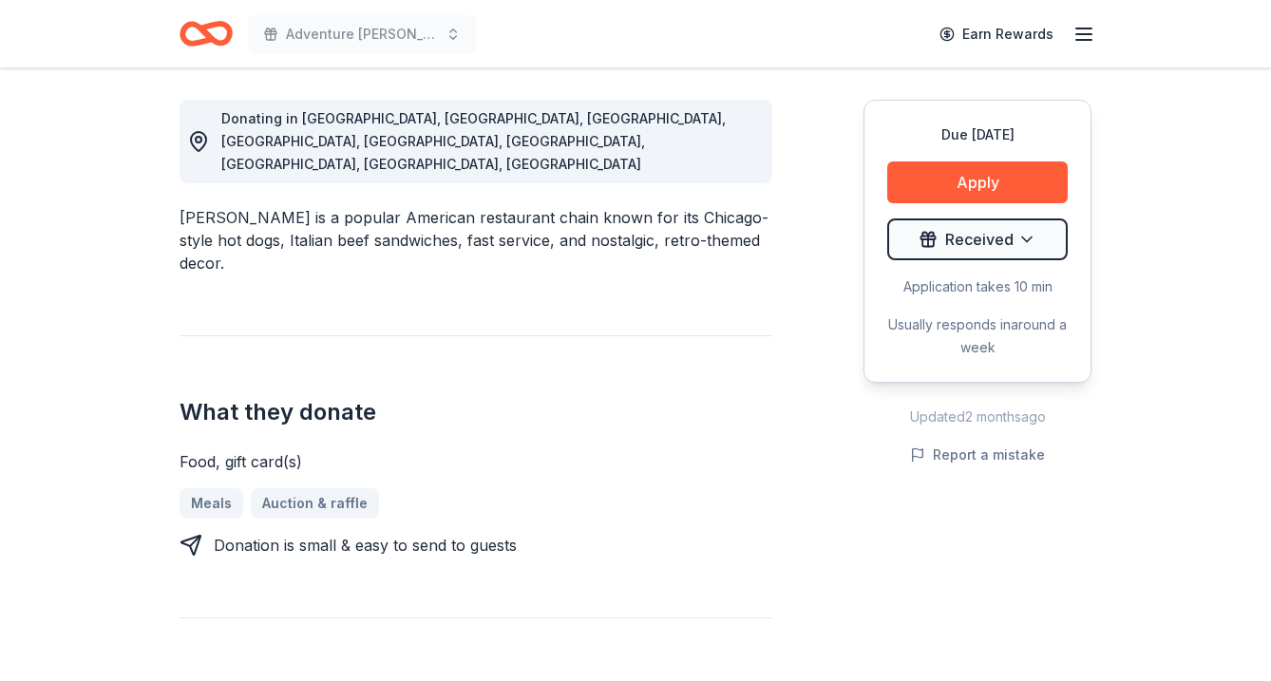
scroll to position [525, 0]
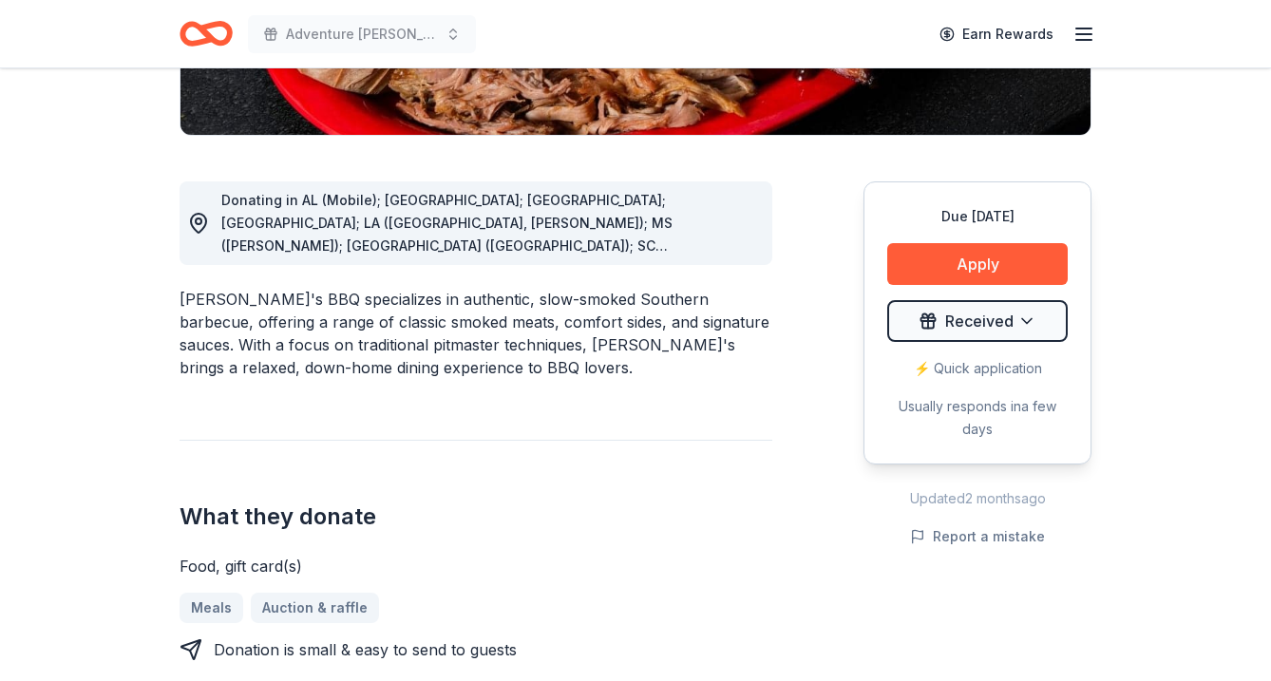
scroll to position [494, 0]
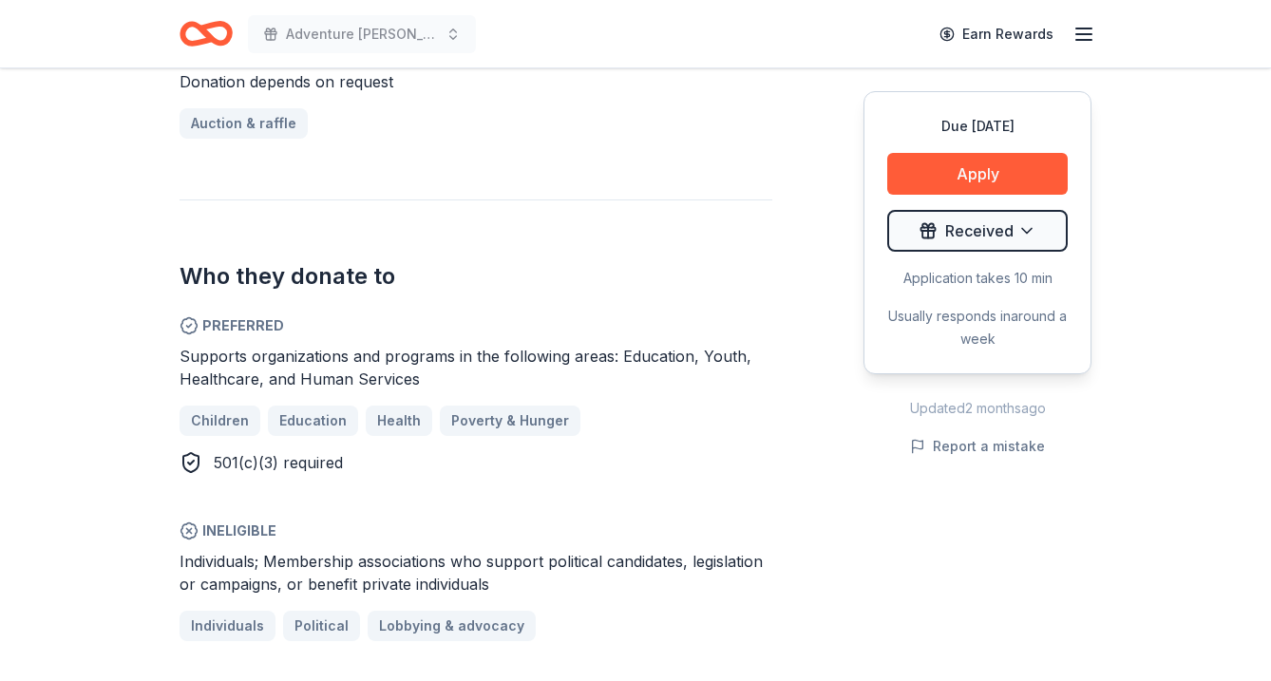
scroll to position [721, 0]
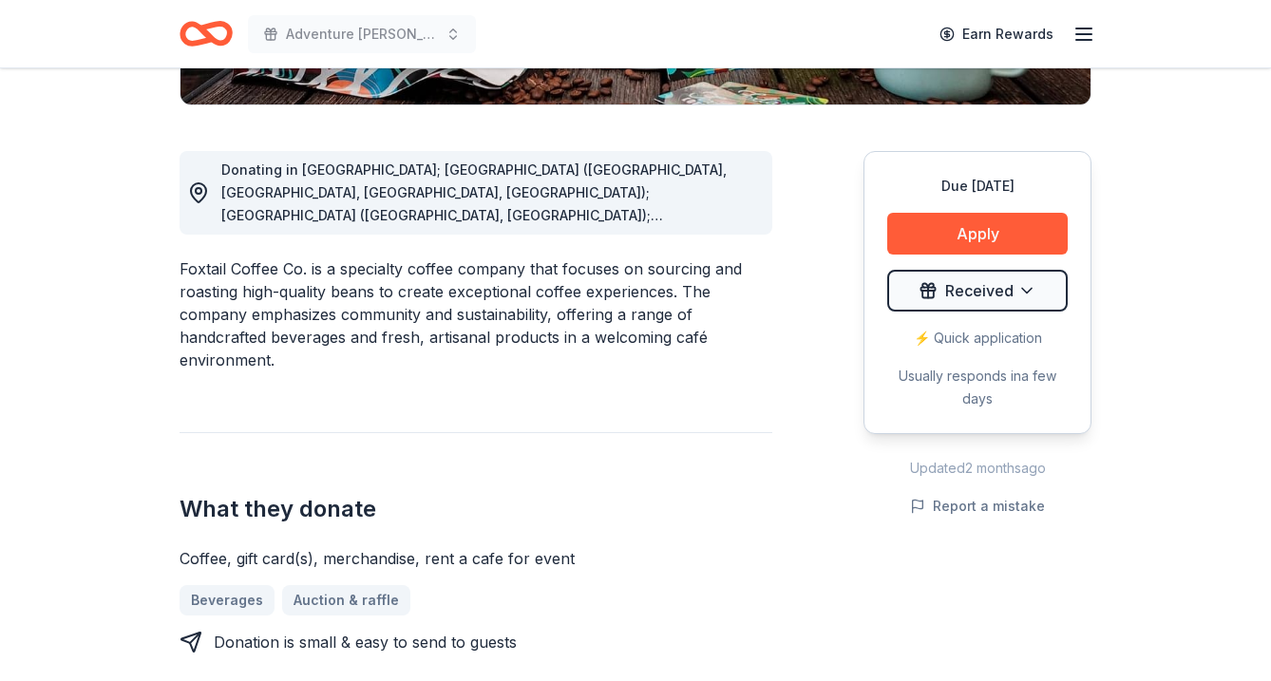
scroll to position [785, 0]
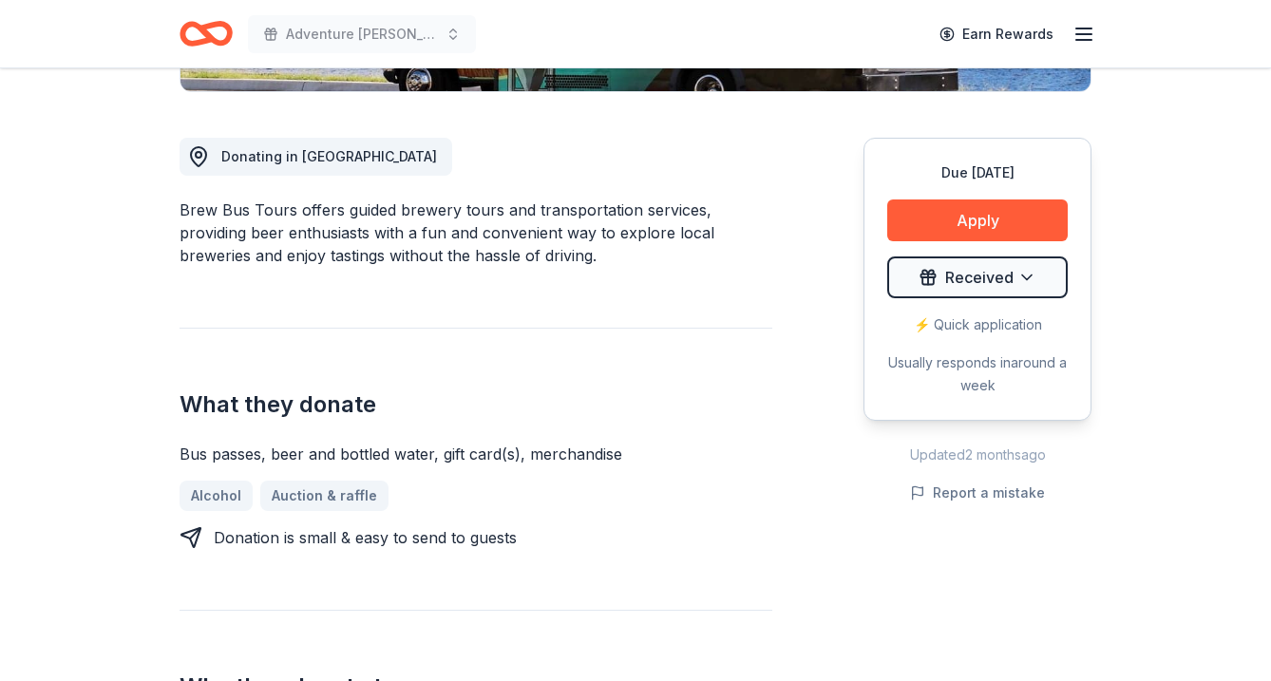
scroll to position [550, 0]
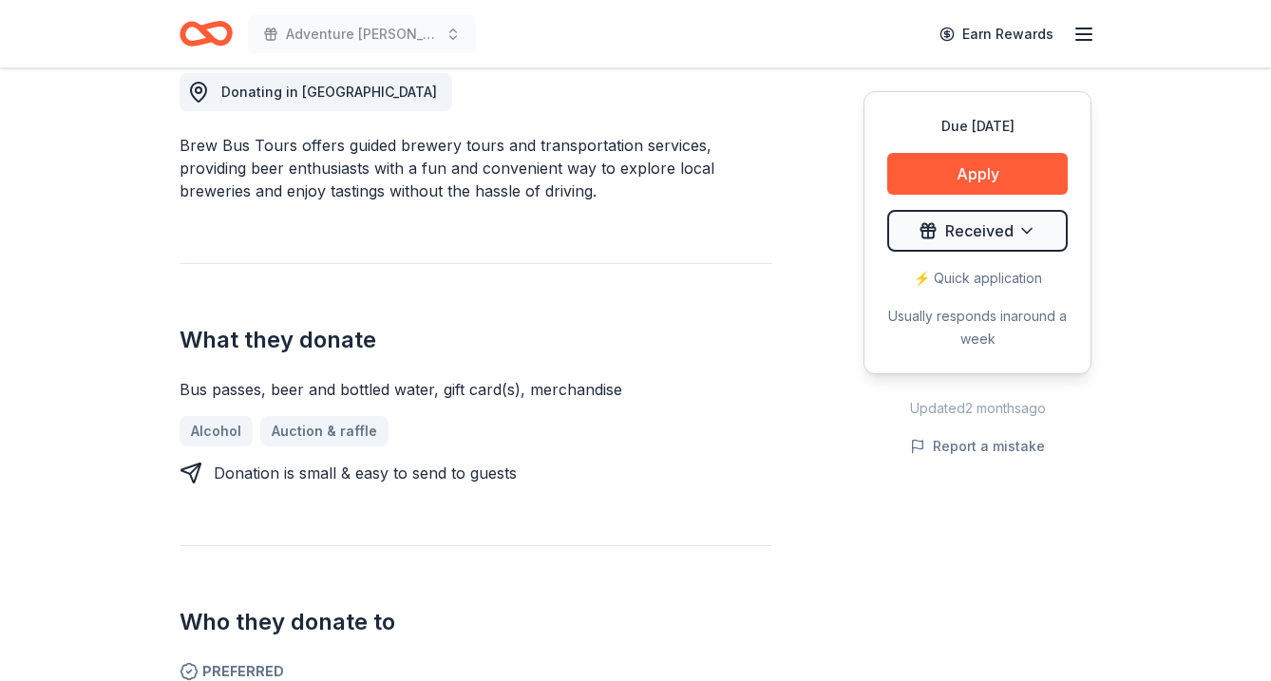
click at [543, 395] on div "Bus passes, beer and bottled water, gift card(s), merchandise" at bounding box center [476, 389] width 593 height 23
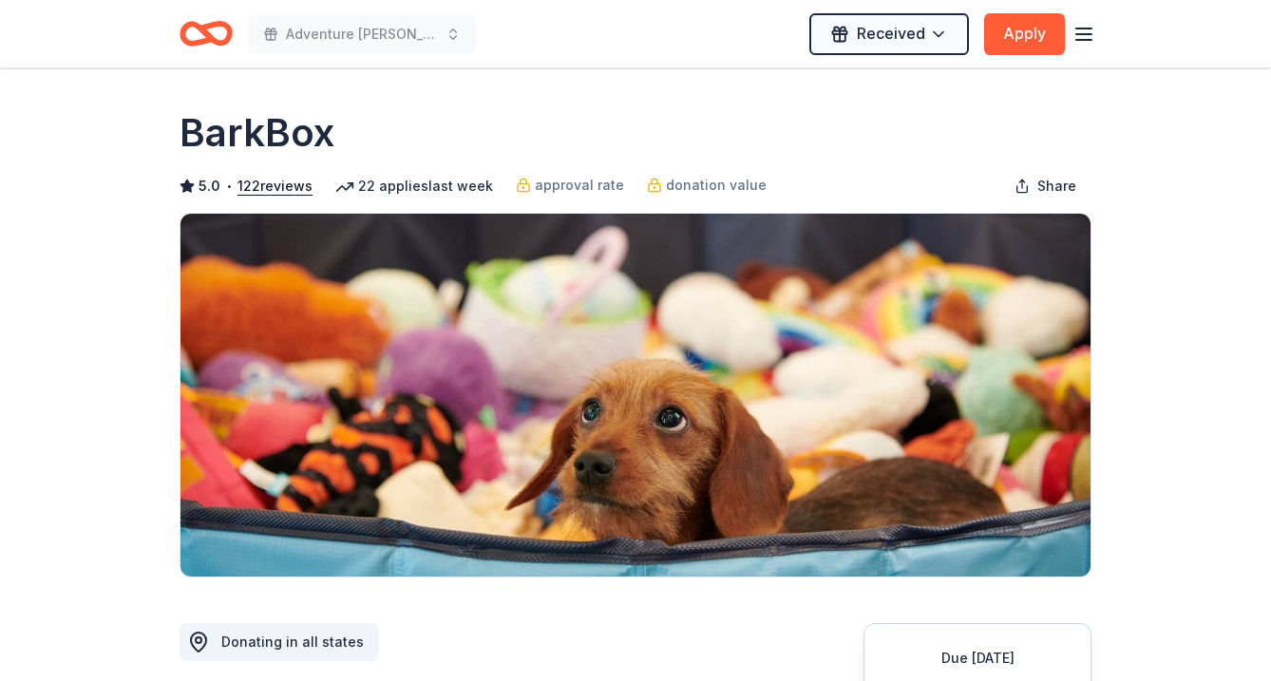
scroll to position [551, 0]
